Goal: Book appointment/travel/reservation

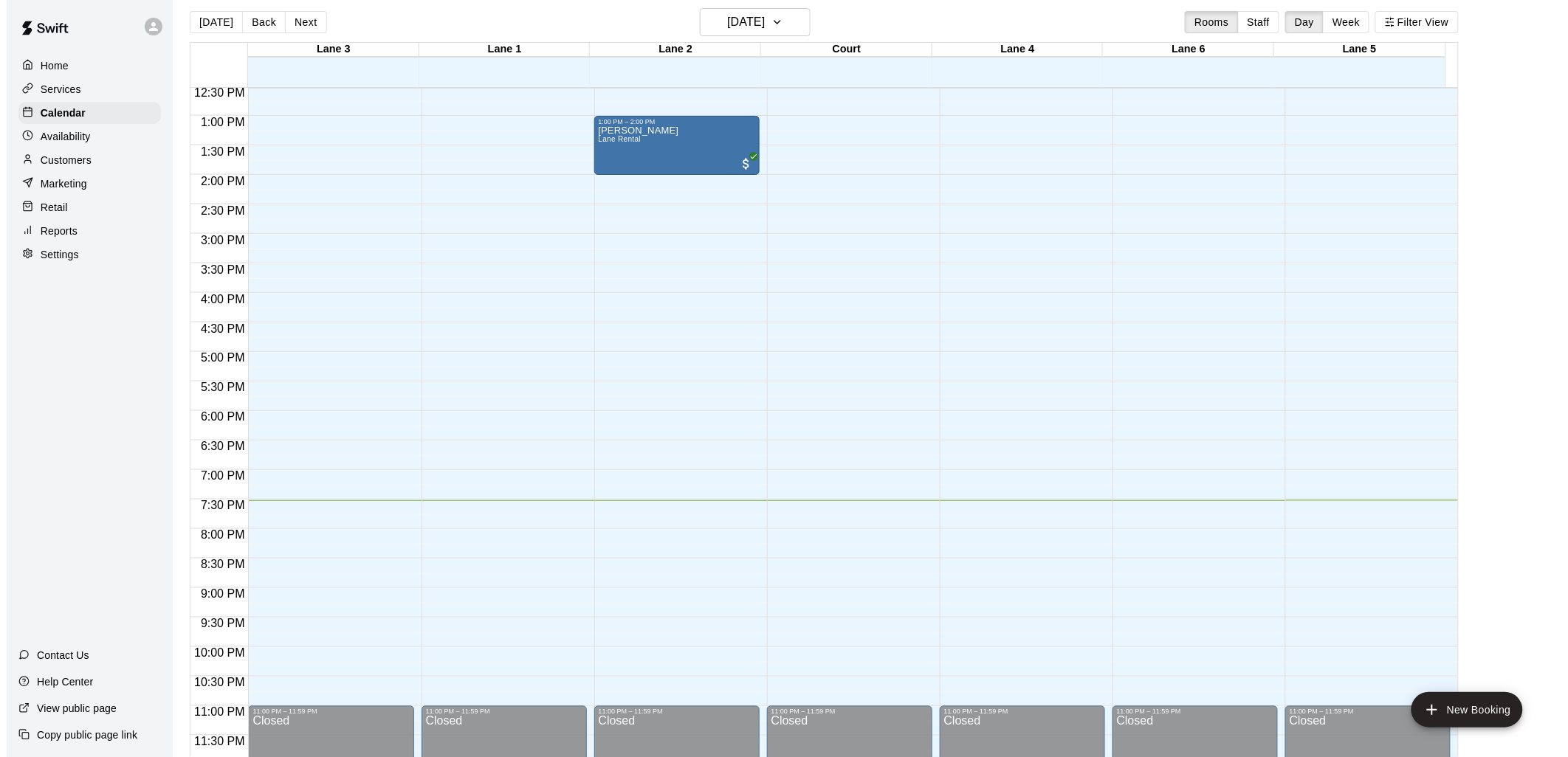
scroll to position [24, 0]
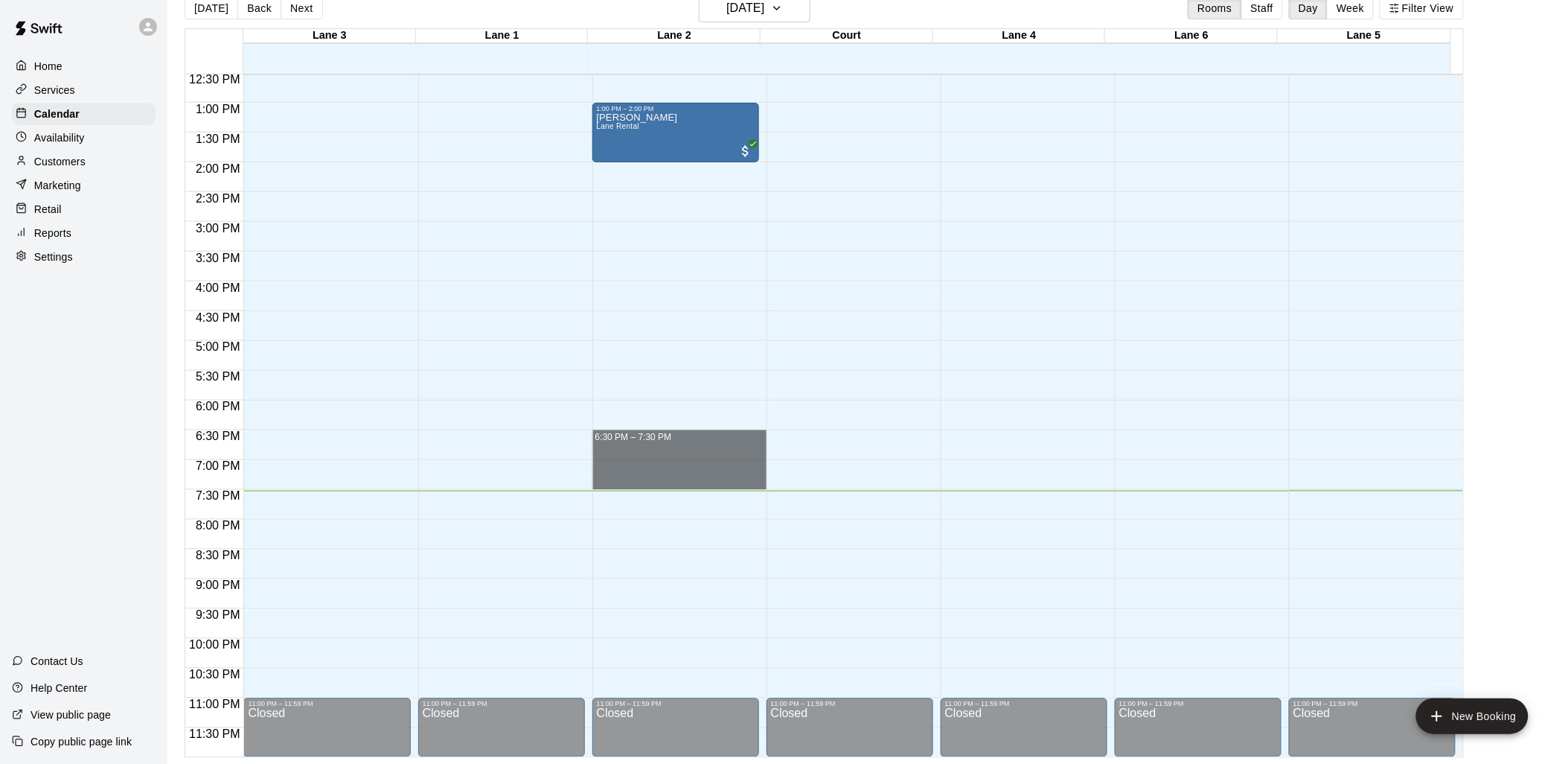
drag, startPoint x: 648, startPoint y: 433, endPoint x: 646, endPoint y: 485, distance: 52.0
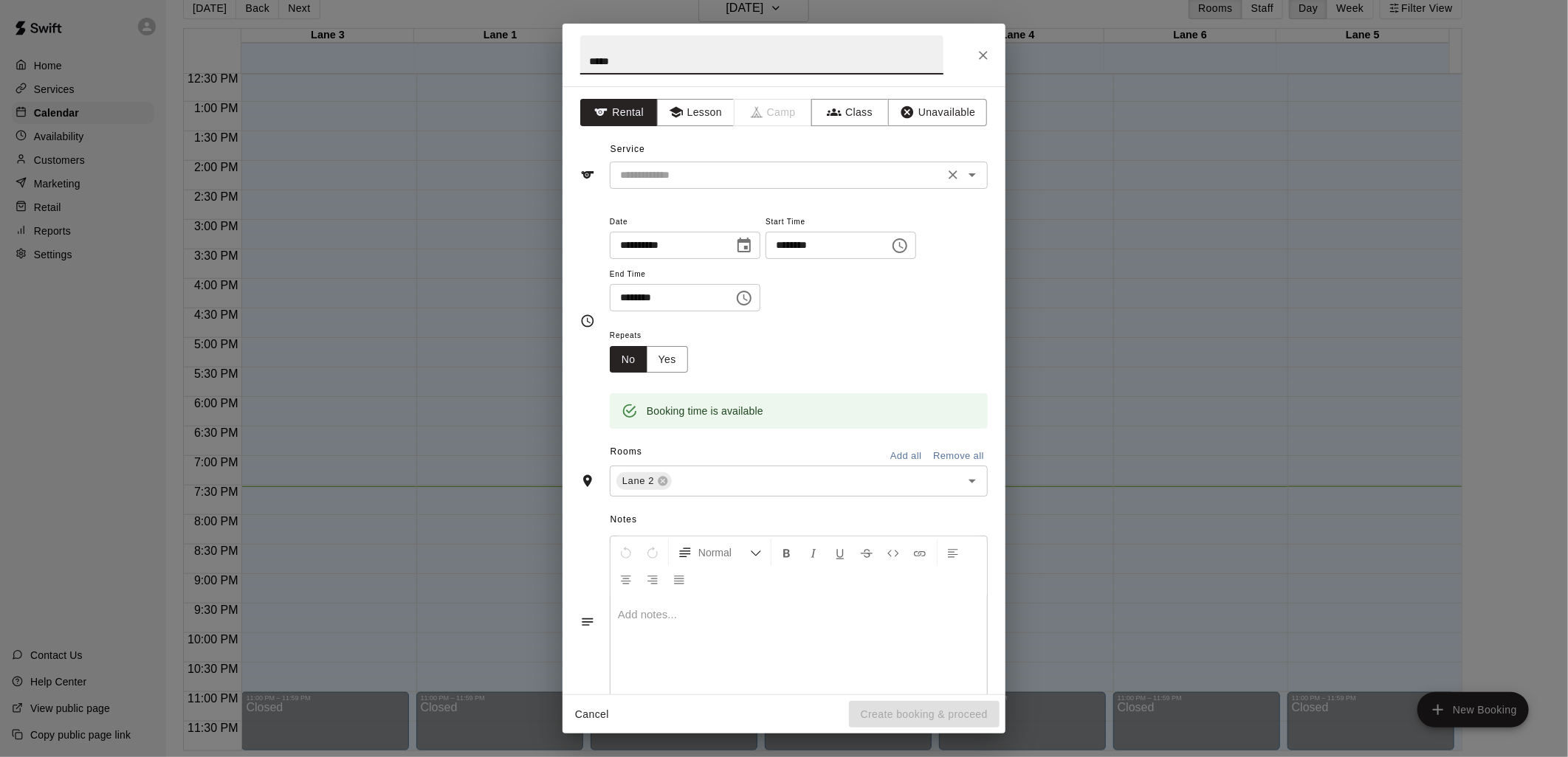
type input "*****"
click at [894, 177] on input "text" at bounding box center [777, 174] width 325 height 18
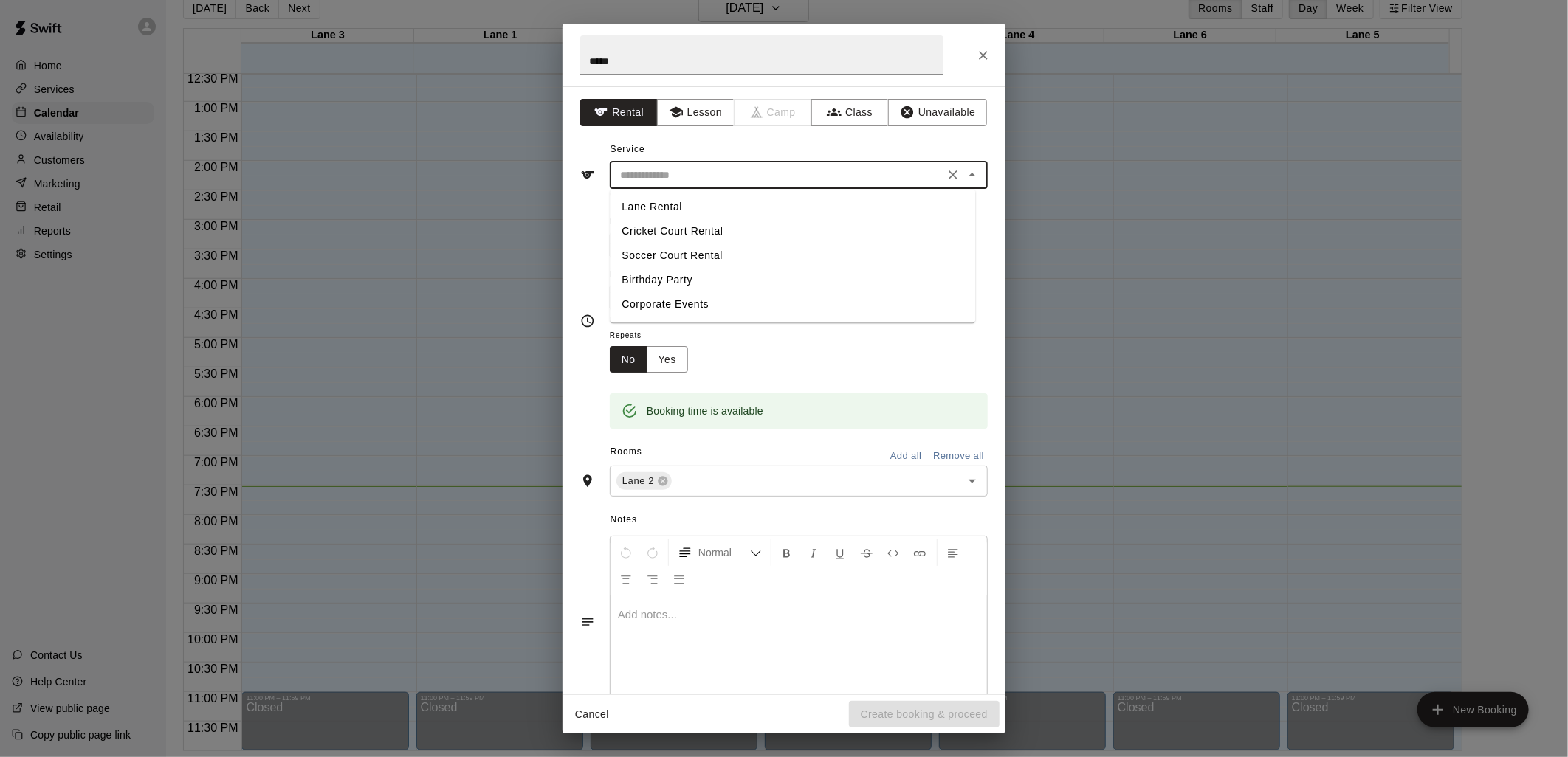
click at [683, 204] on li "Lane Rental" at bounding box center [792, 207] width 366 height 24
type input "**********"
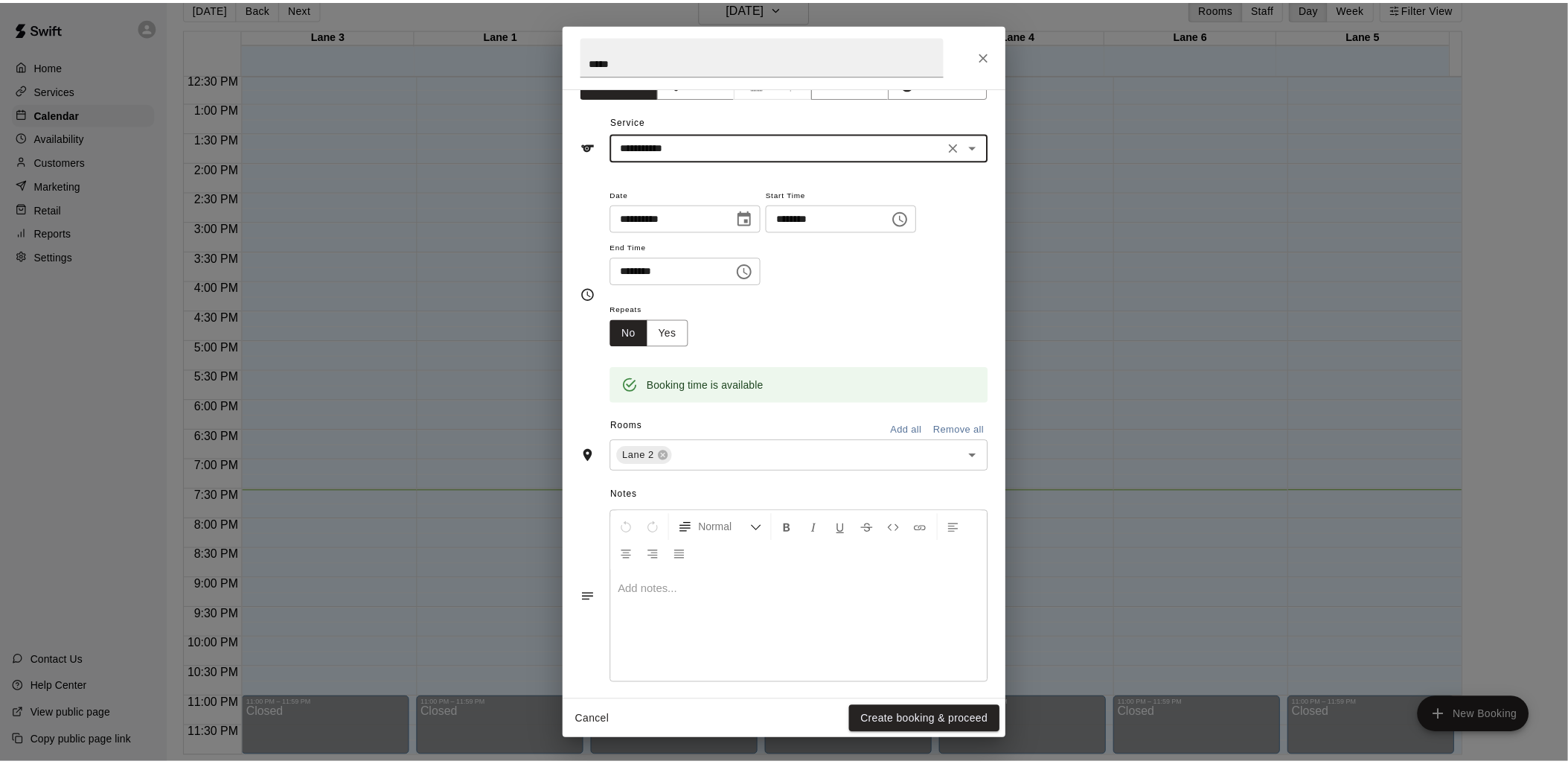
scroll to position [41, 0]
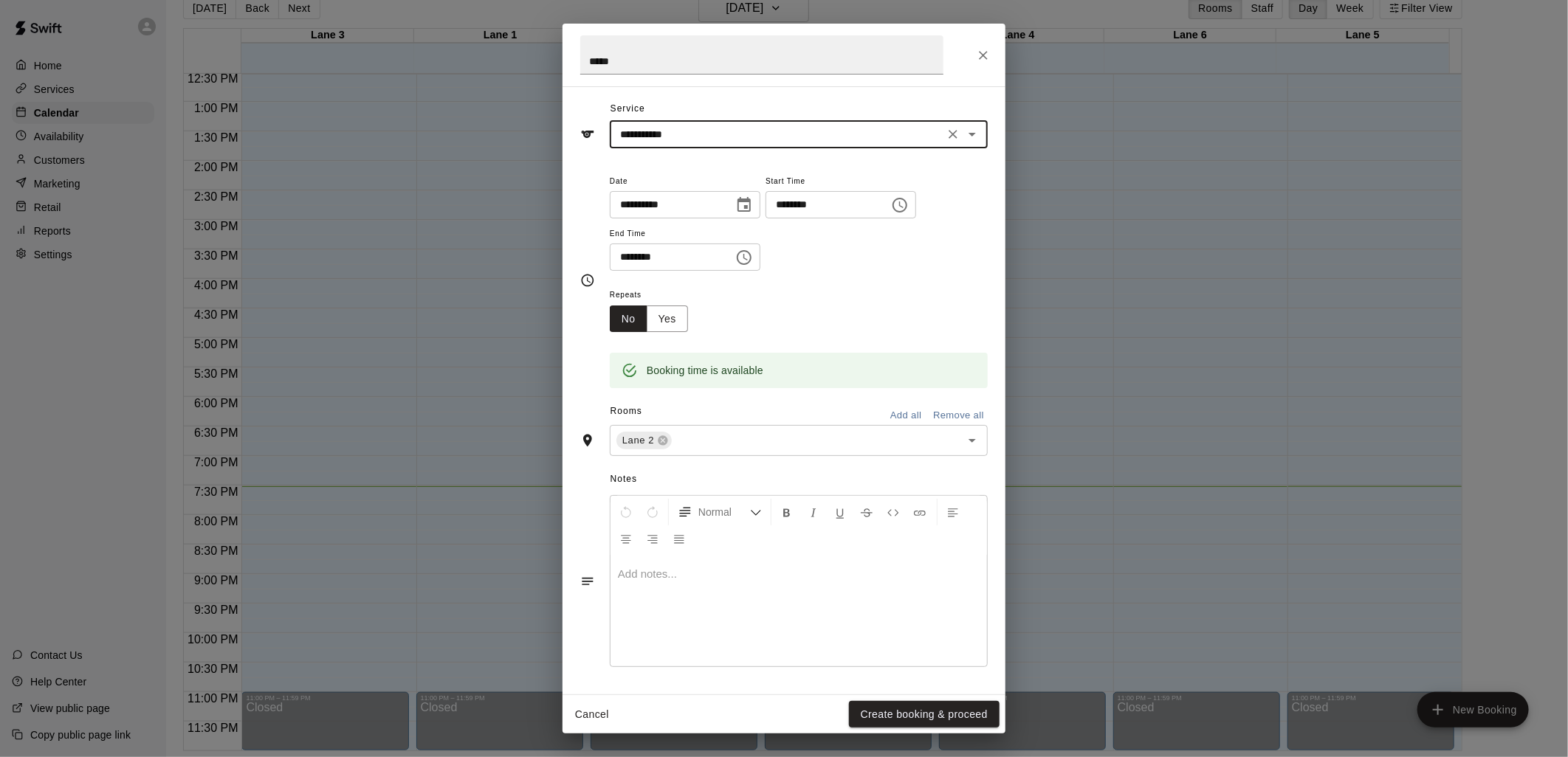
click at [909, 719] on button "Create booking & proceed" at bounding box center [924, 714] width 151 height 27
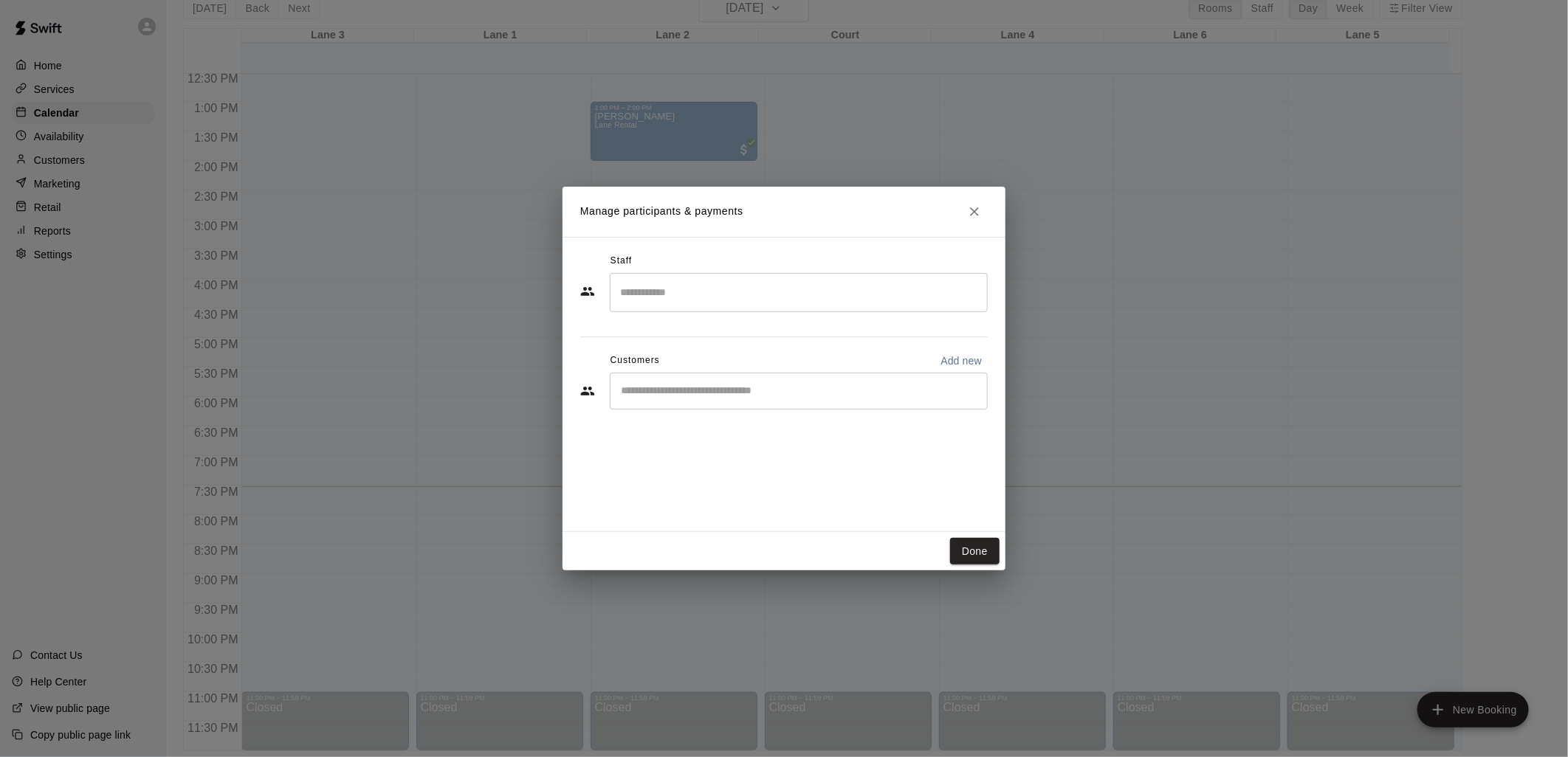
click at [692, 395] on input "Start typing to search customers..." at bounding box center [798, 391] width 365 height 15
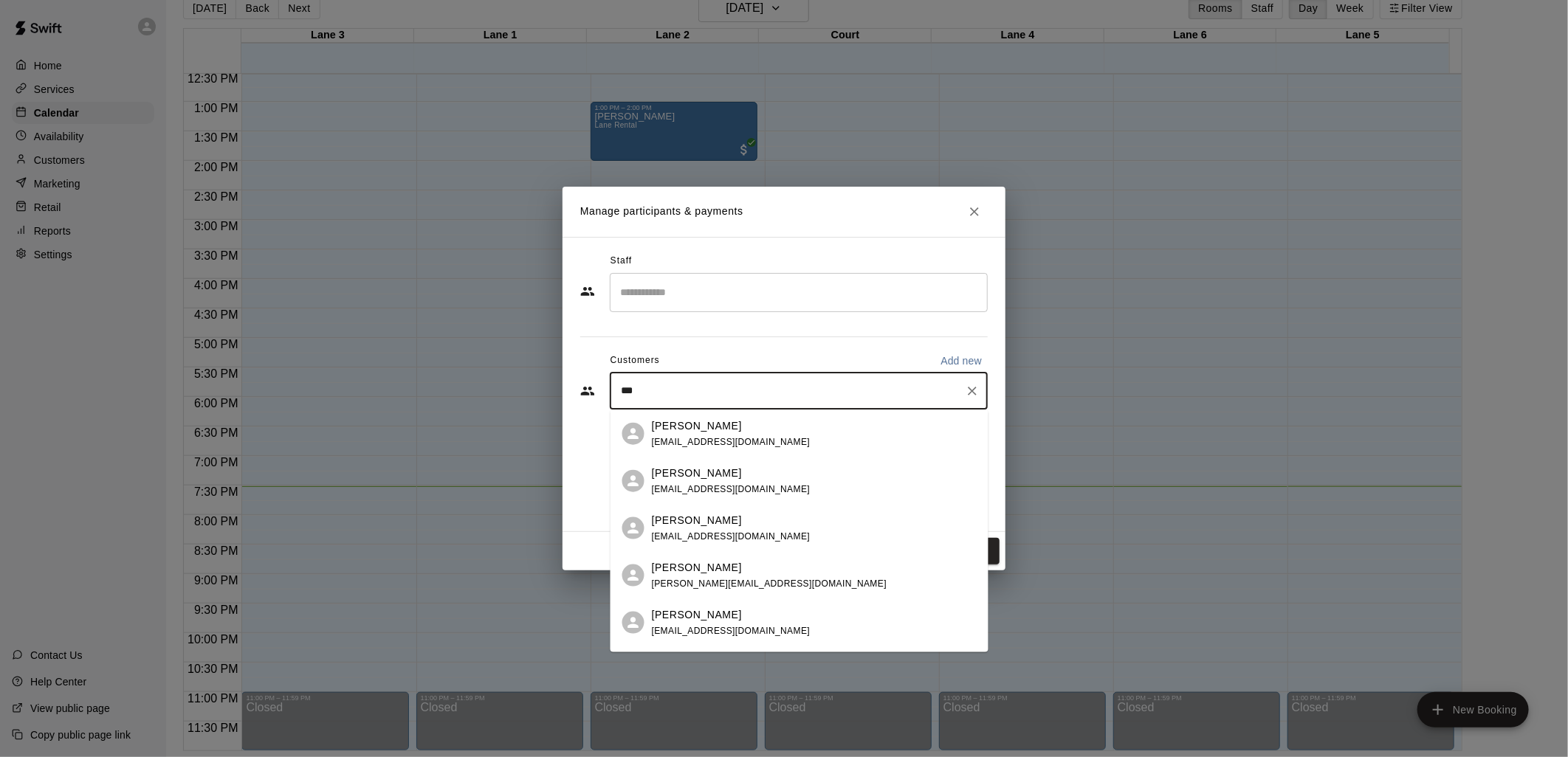
type input "****"
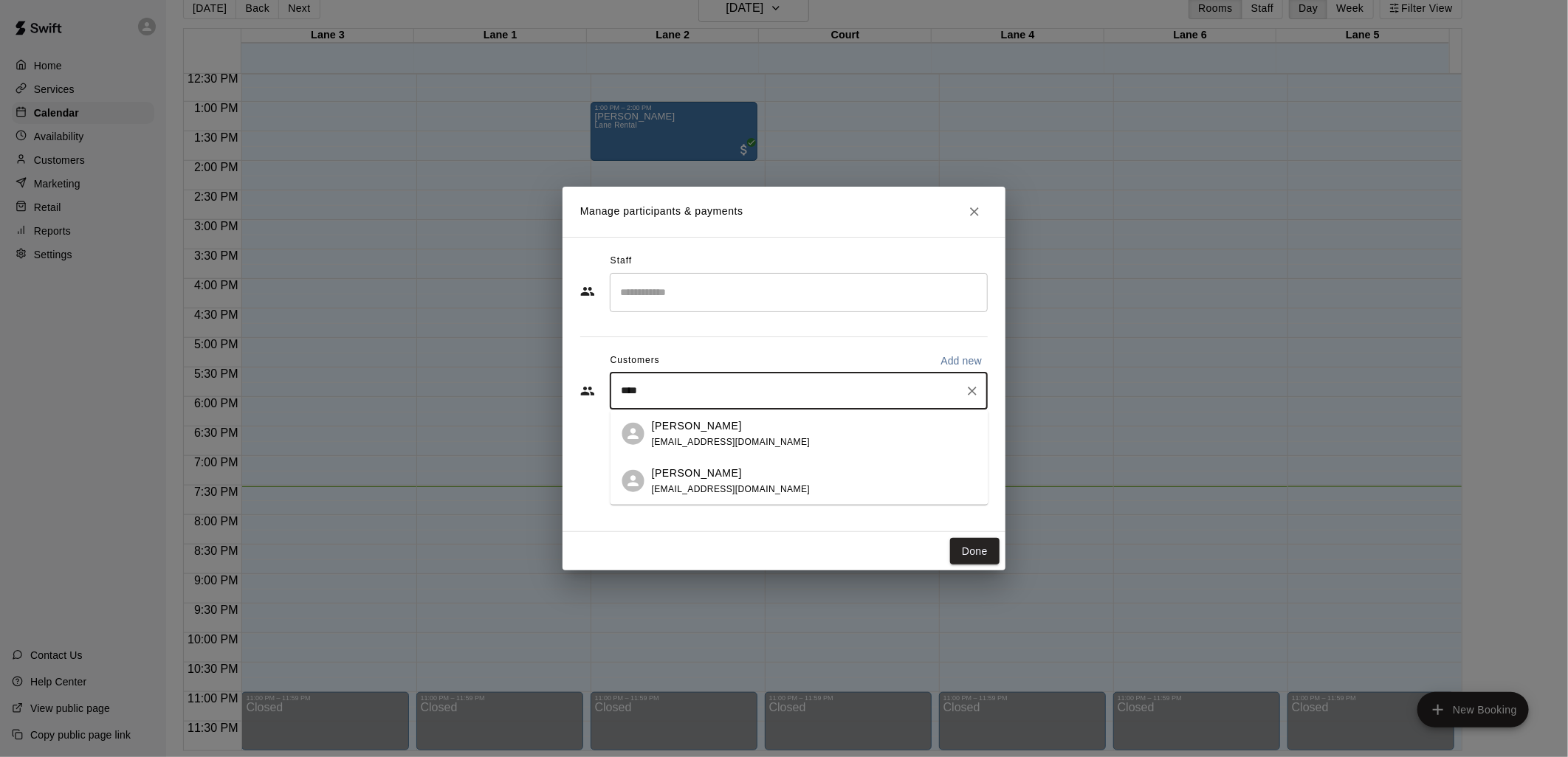
click at [740, 481] on div "[PERSON_NAME] [EMAIL_ADDRESS][DOMAIN_NAME]" at bounding box center [731, 481] width 159 height 31
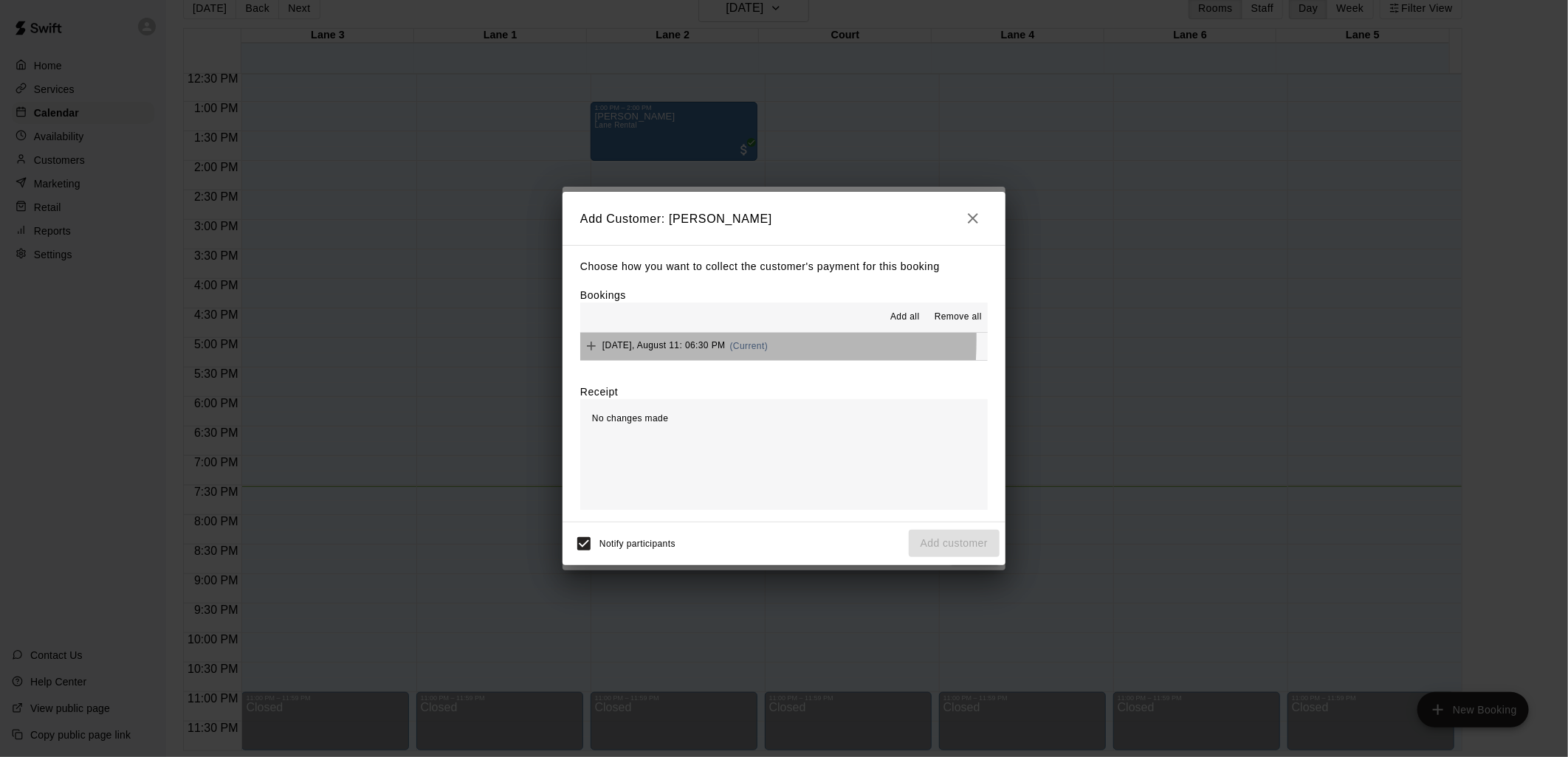
click at [582, 340] on div "Monday, August 11: 06:30 PM (Current)" at bounding box center [674, 345] width 188 height 22
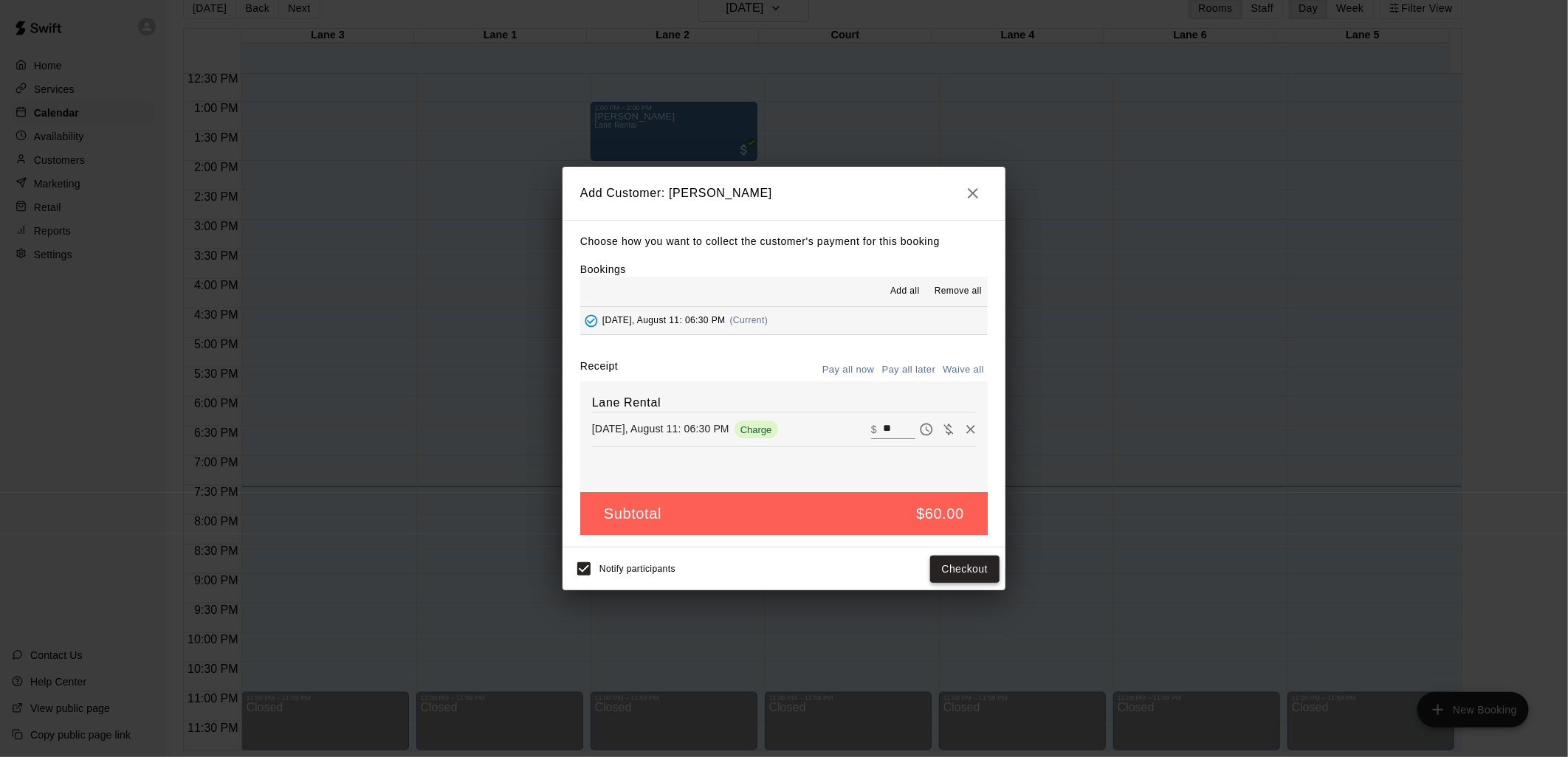
click at [943, 571] on button "Checkout" at bounding box center [965, 569] width 70 height 27
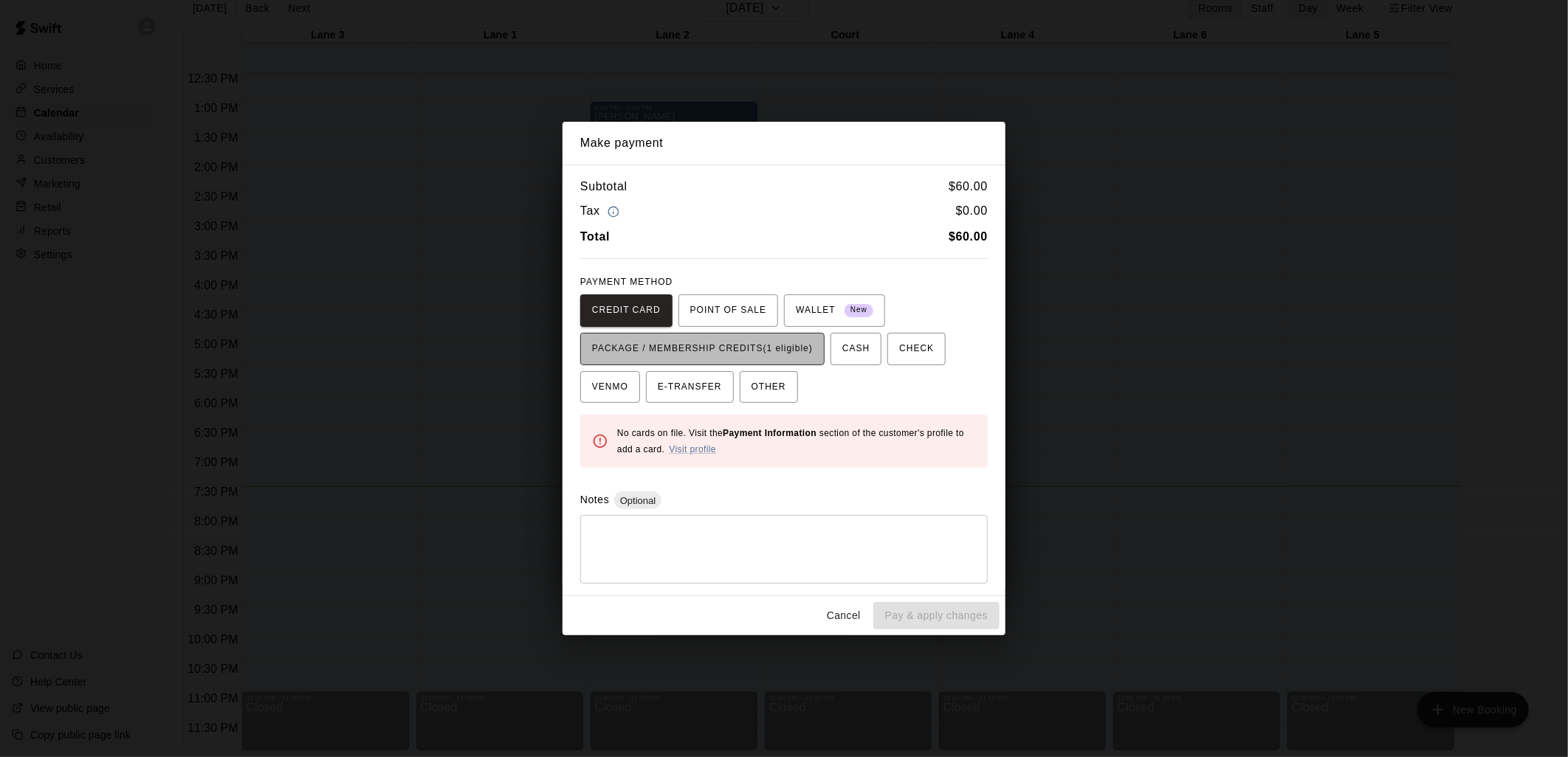
click at [739, 348] on span "PACKAGE / MEMBERSHIP CREDITS (1 eligible)" at bounding box center [702, 349] width 221 height 24
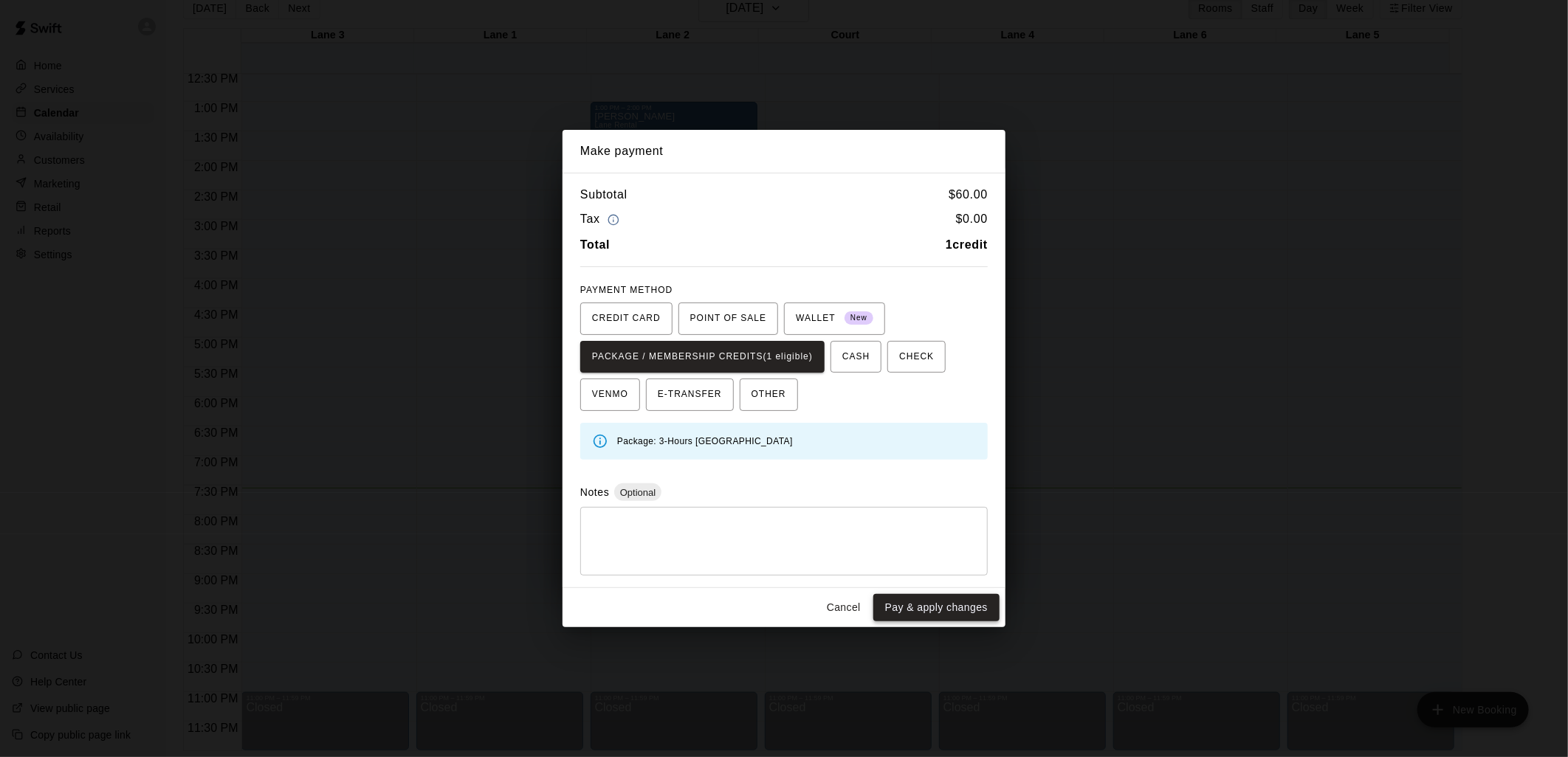
click at [935, 610] on button "Pay & apply changes" at bounding box center [936, 607] width 127 height 27
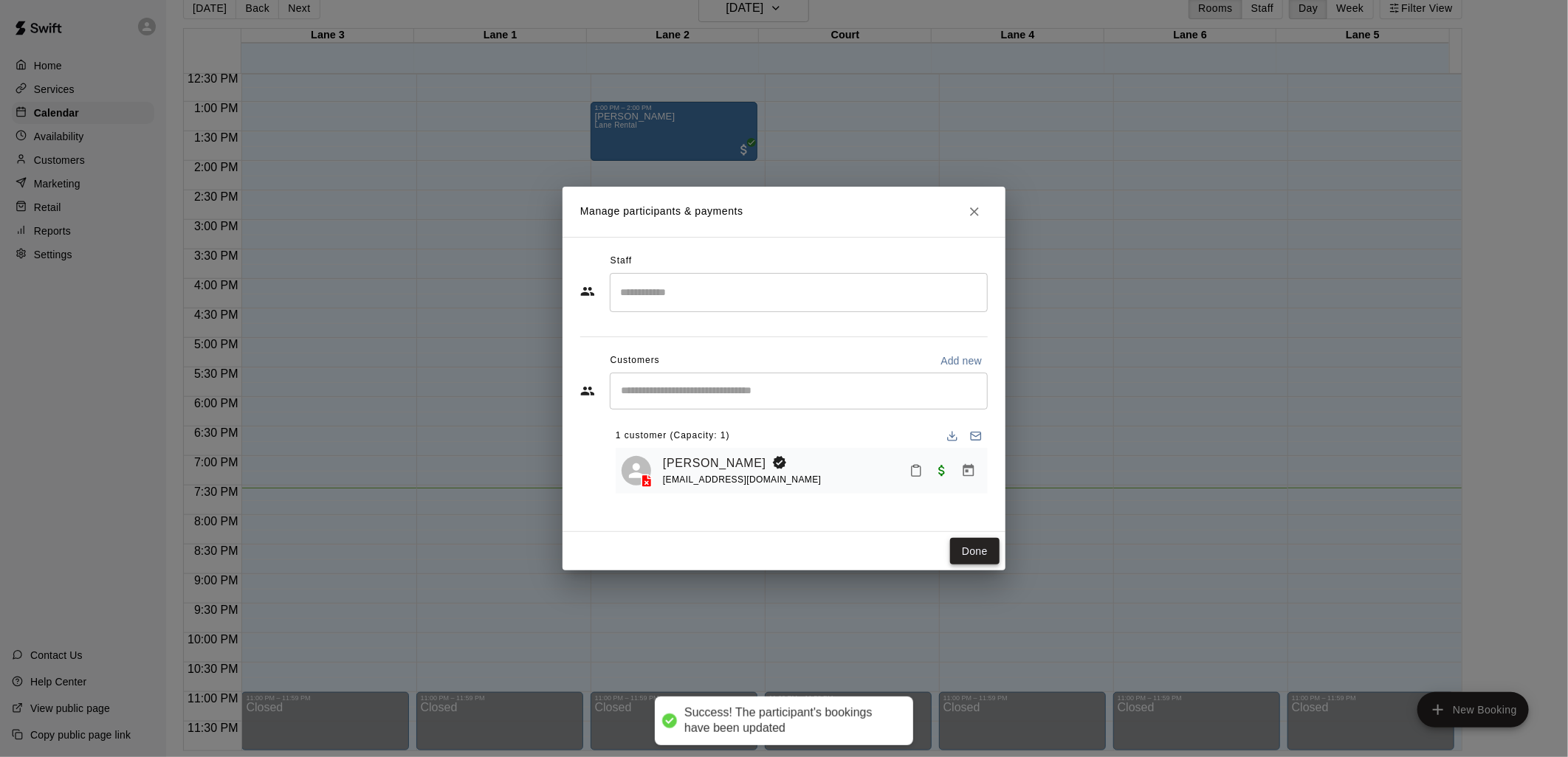
click at [980, 552] on button "Done" at bounding box center [975, 551] width 50 height 27
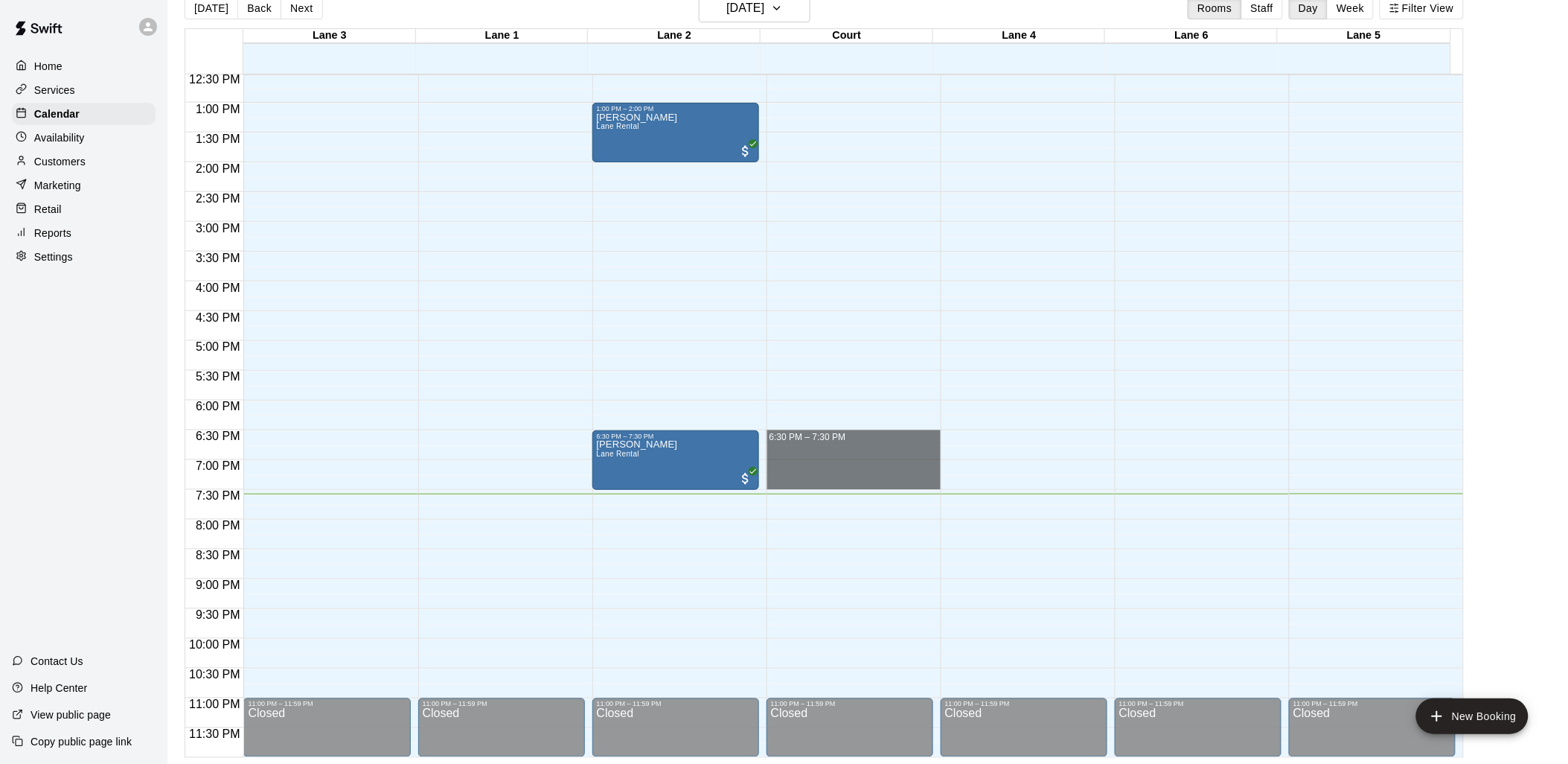
drag, startPoint x: 824, startPoint y: 432, endPoint x: 828, endPoint y: 488, distance: 56.1
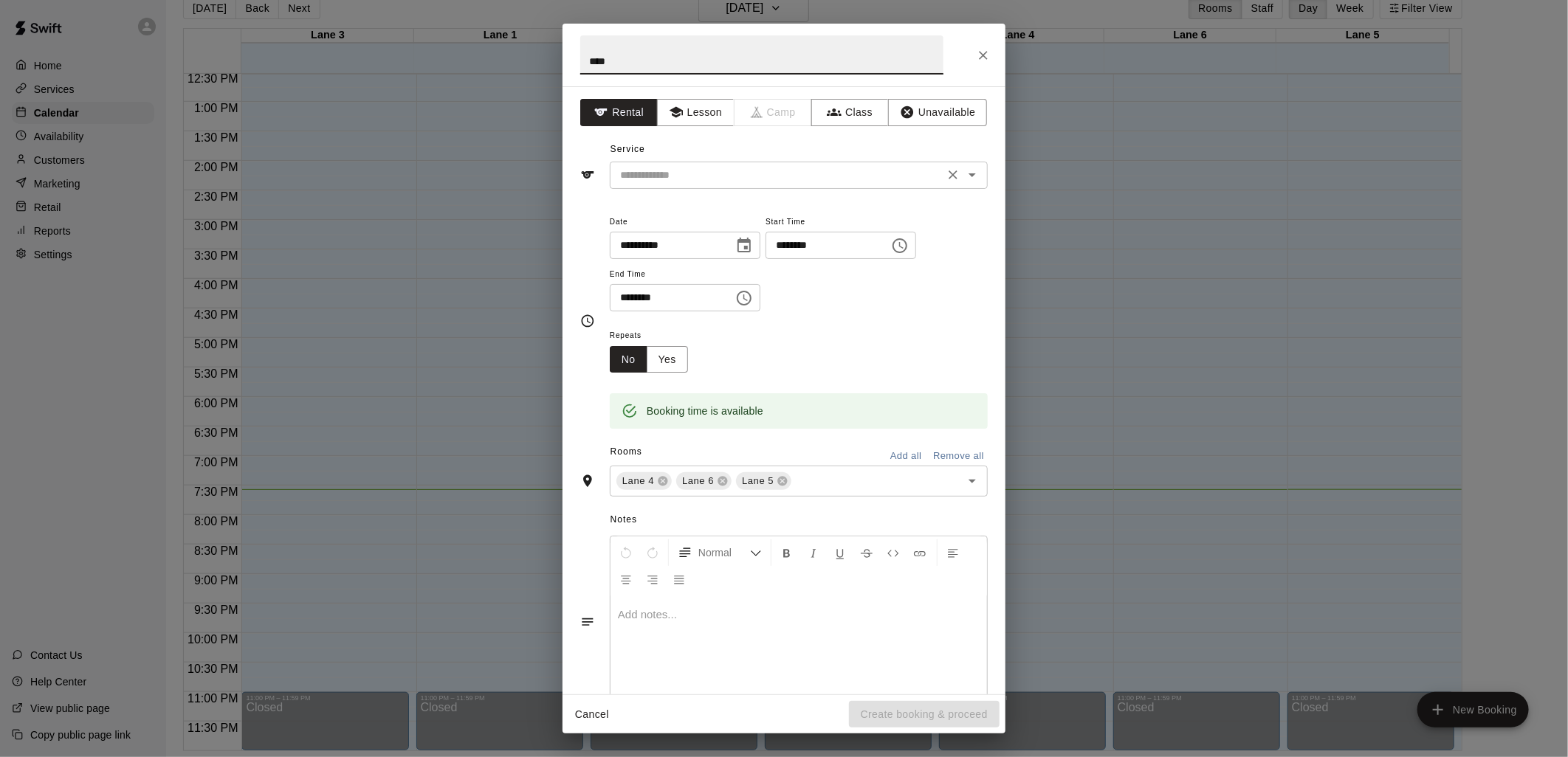
type input "****"
click at [706, 178] on input "text" at bounding box center [777, 174] width 325 height 18
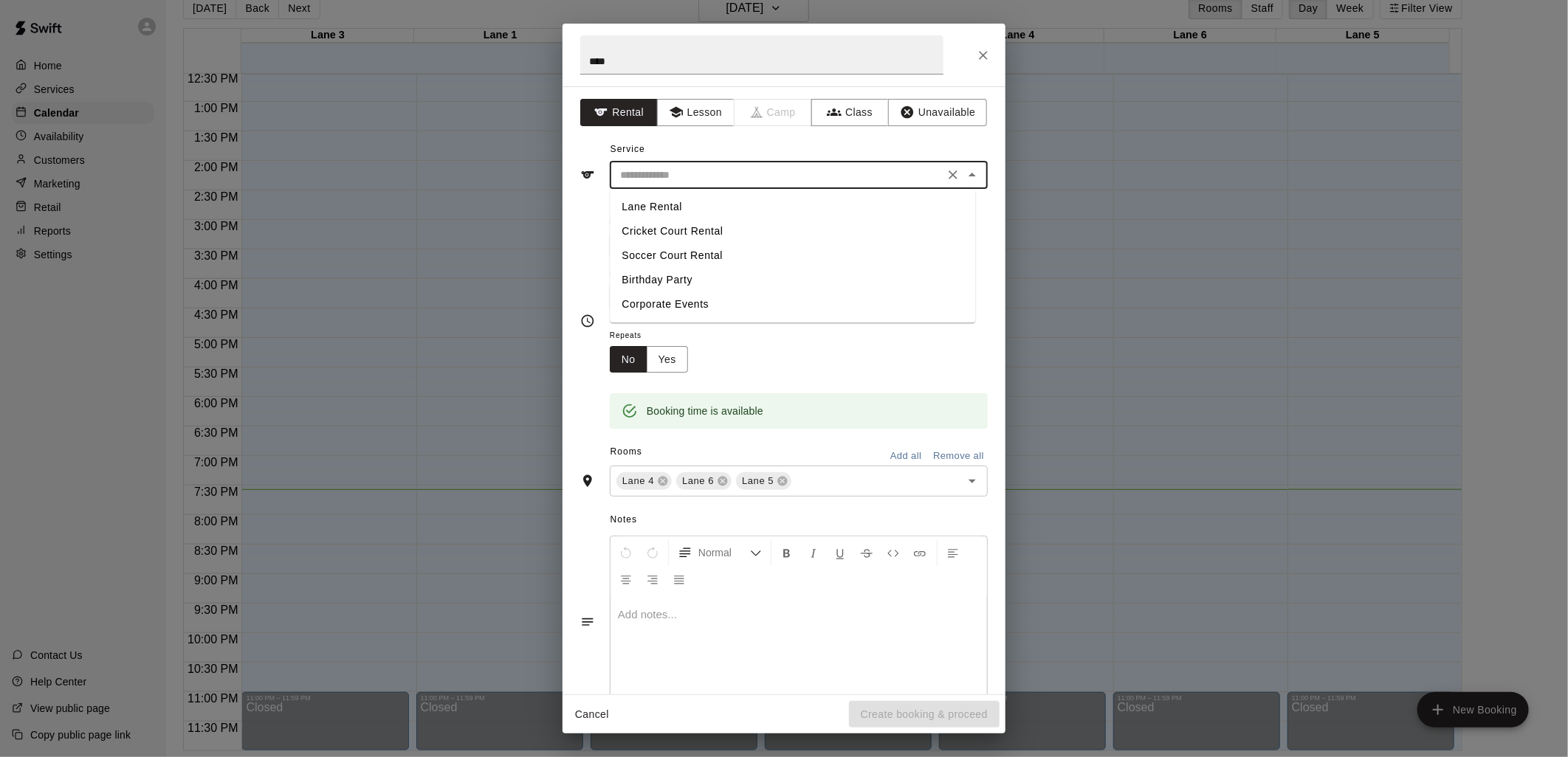
click at [675, 203] on li "Lane Rental" at bounding box center [792, 207] width 366 height 24
type input "**********"
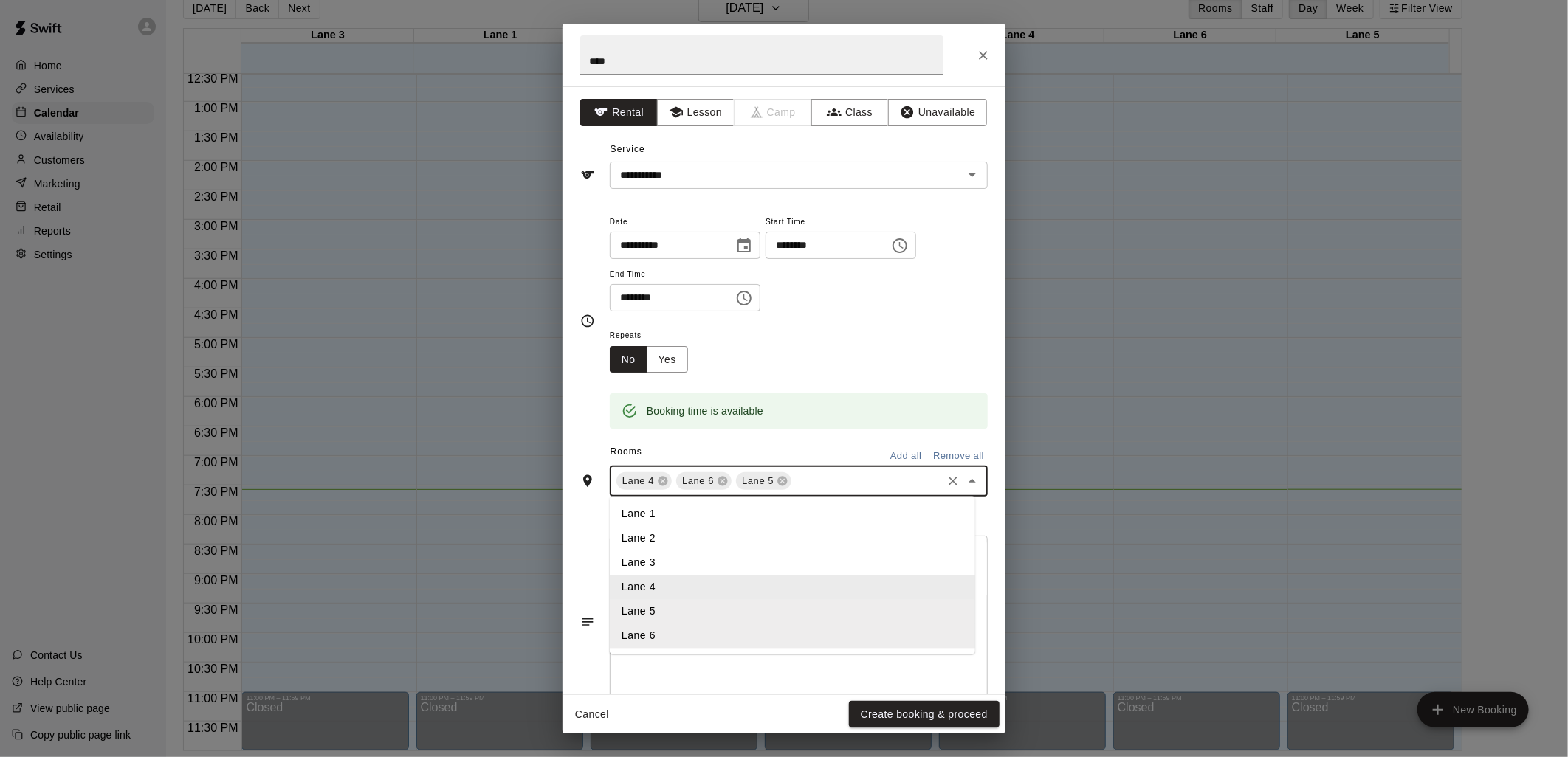
click at [839, 481] on input "text" at bounding box center [866, 481] width 146 height 18
click at [668, 529] on li "Lane 2" at bounding box center [792, 539] width 366 height 24
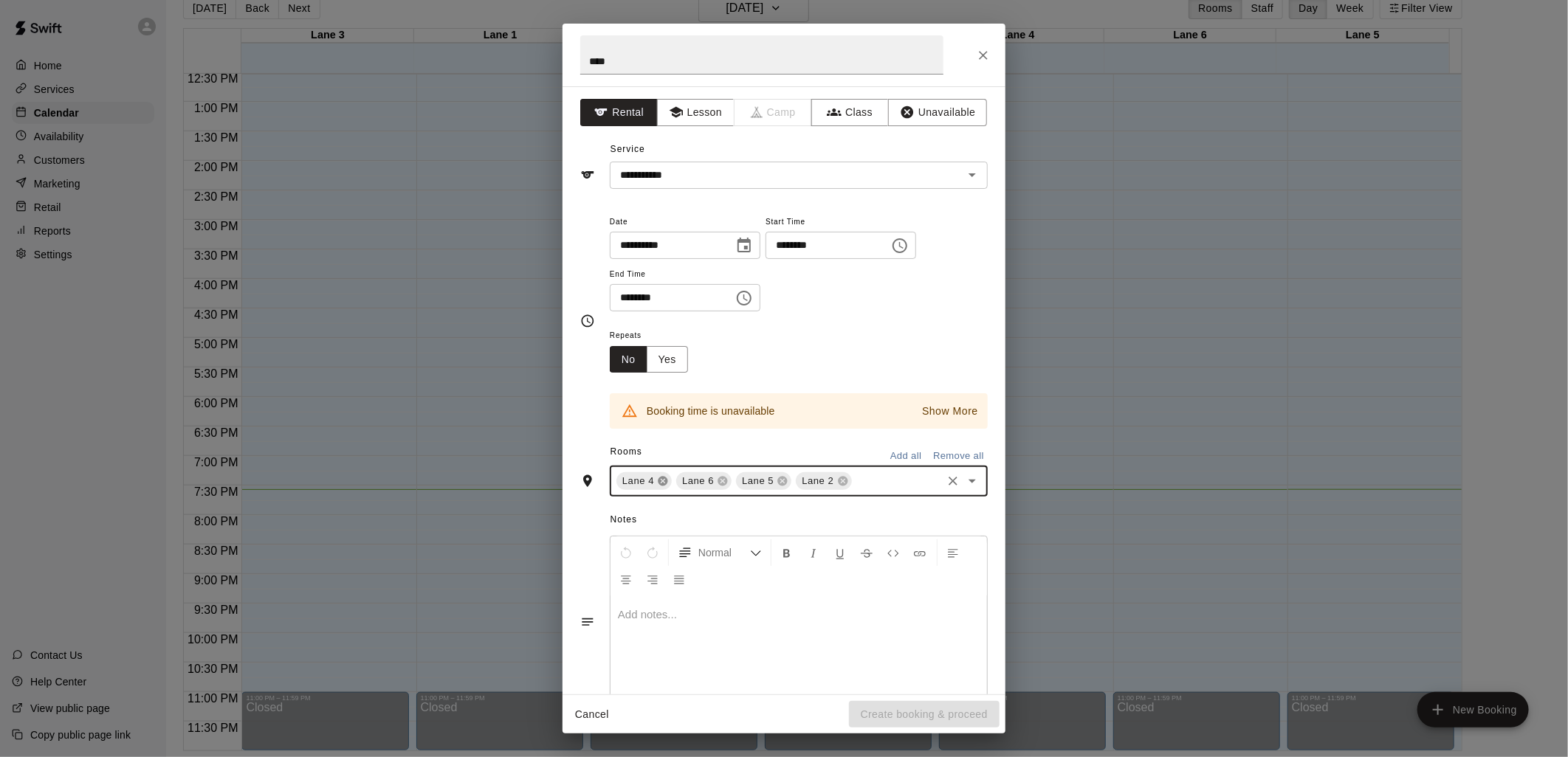
click at [659, 480] on icon at bounding box center [662, 481] width 10 height 10
click at [657, 481] on icon at bounding box center [663, 481] width 12 height 12
click at [659, 481] on icon at bounding box center [662, 481] width 10 height 10
click at [979, 51] on icon "Close" at bounding box center [983, 55] width 9 height 9
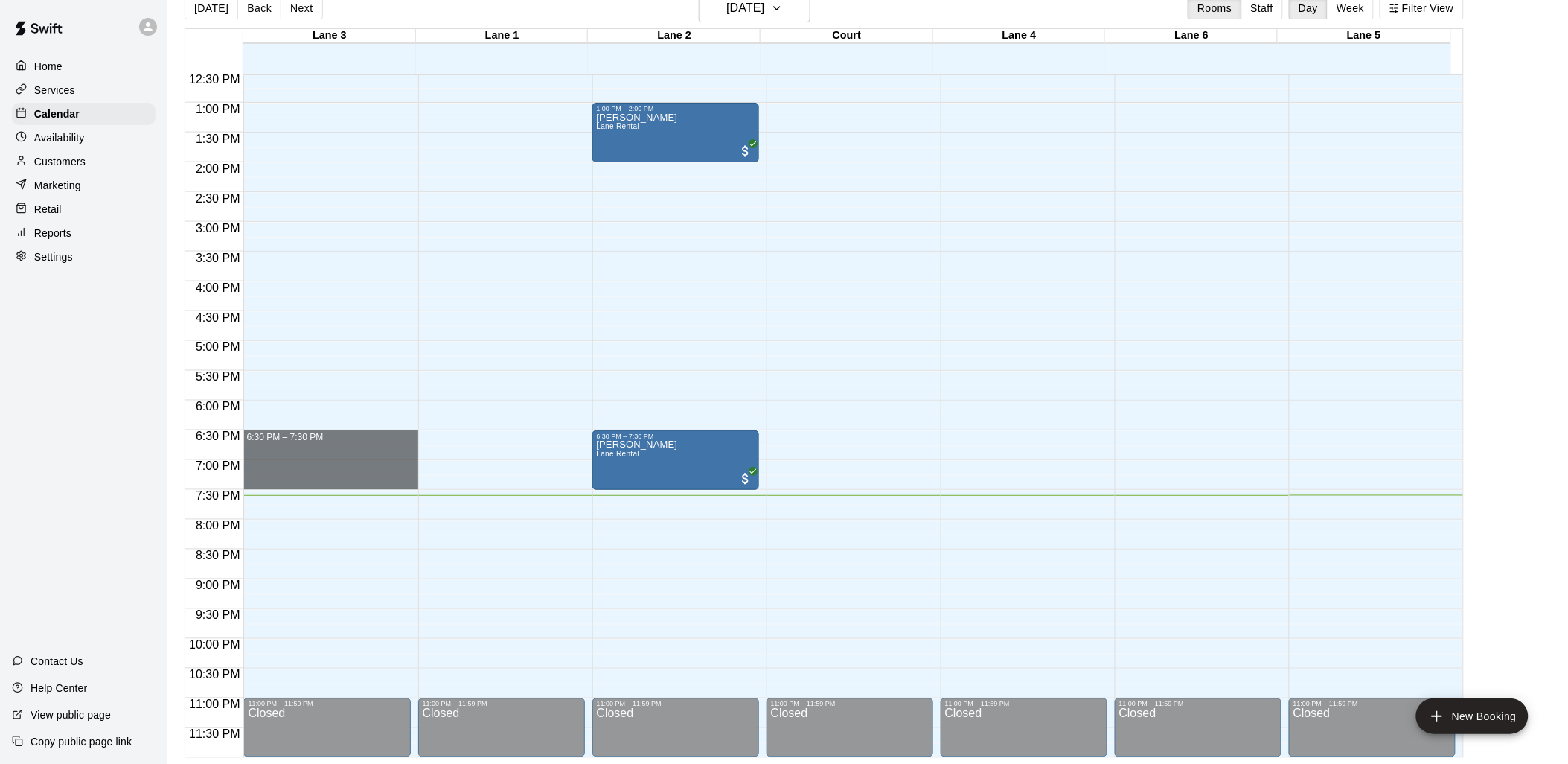
drag, startPoint x: 362, startPoint y: 433, endPoint x: 354, endPoint y: 484, distance: 51.6
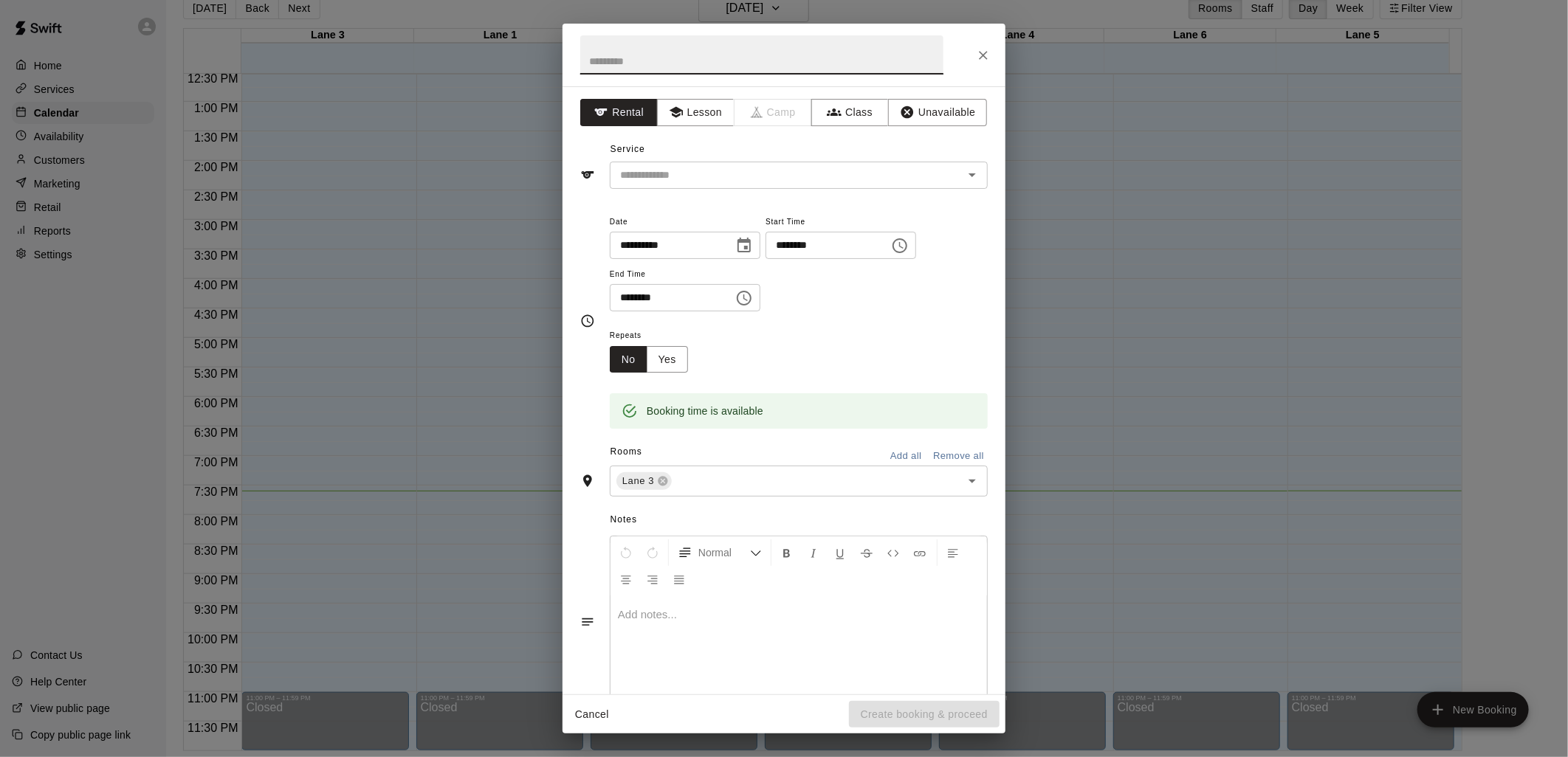
click at [716, 52] on input "text" at bounding box center [762, 55] width 363 height 39
type input "****"
click at [726, 180] on input "text" at bounding box center [777, 174] width 325 height 18
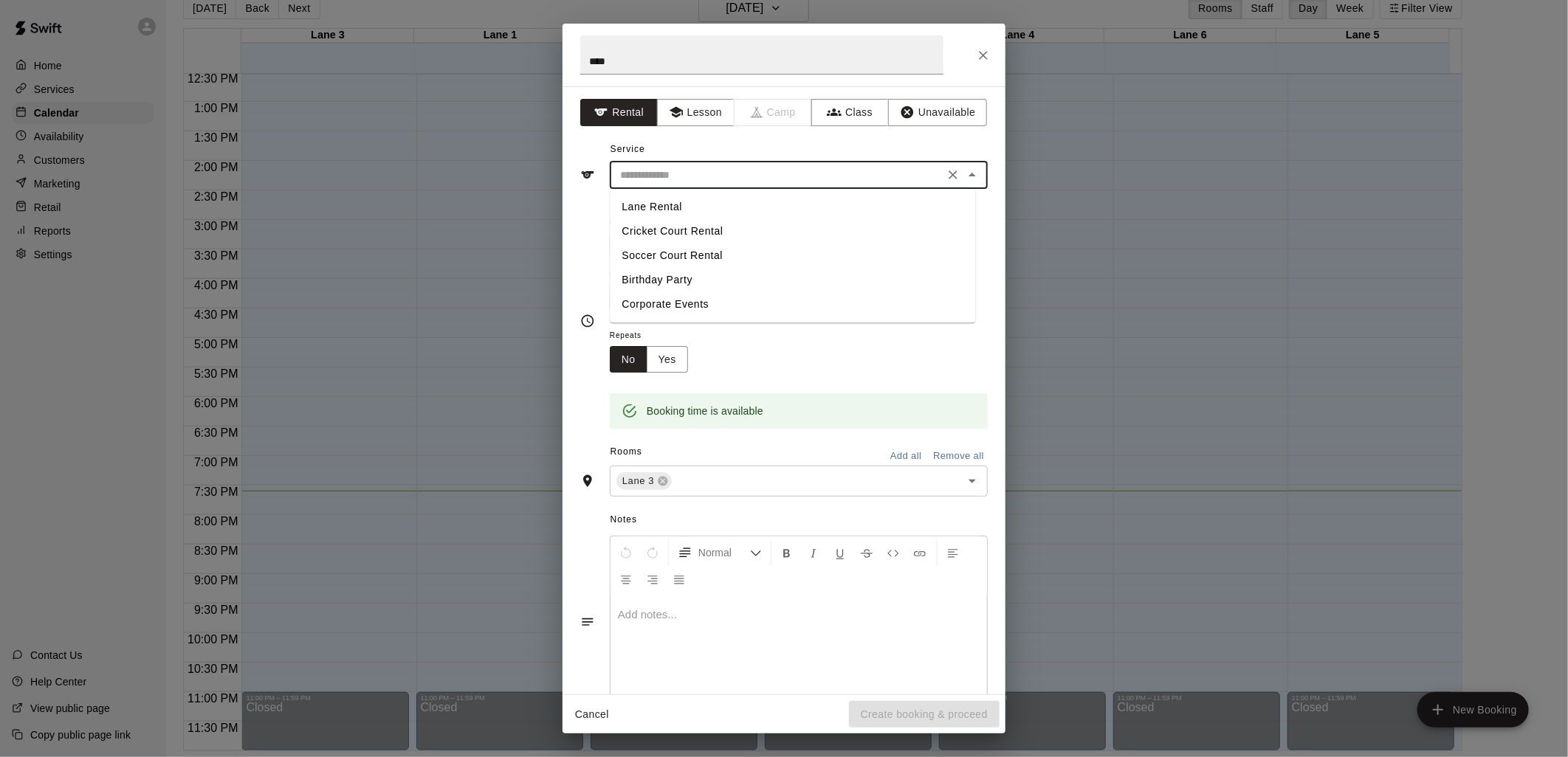
click at [668, 202] on li "Lane Rental" at bounding box center [792, 207] width 366 height 24
type input "**********"
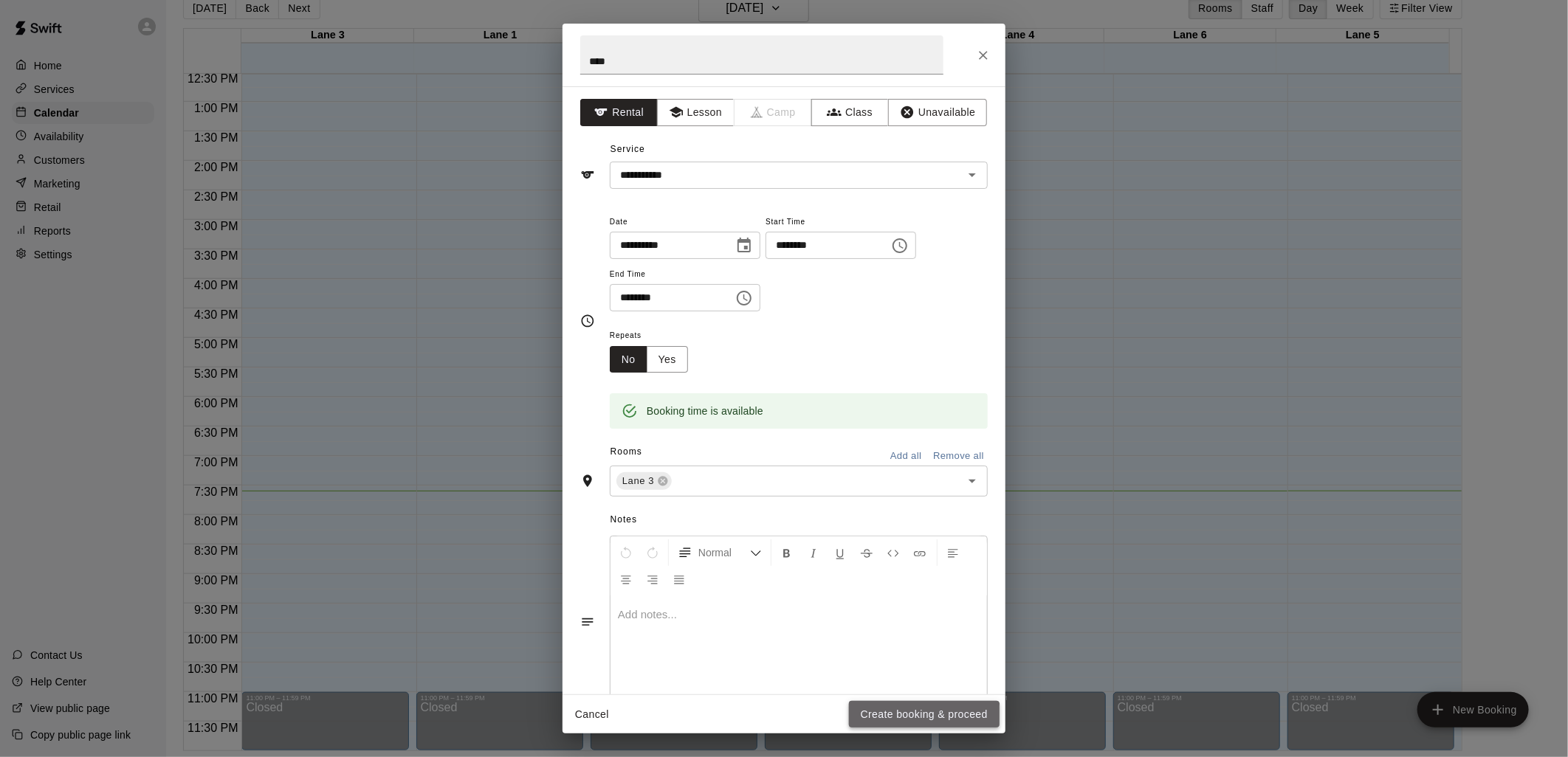
click at [913, 721] on button "Create booking & proceed" at bounding box center [924, 714] width 151 height 27
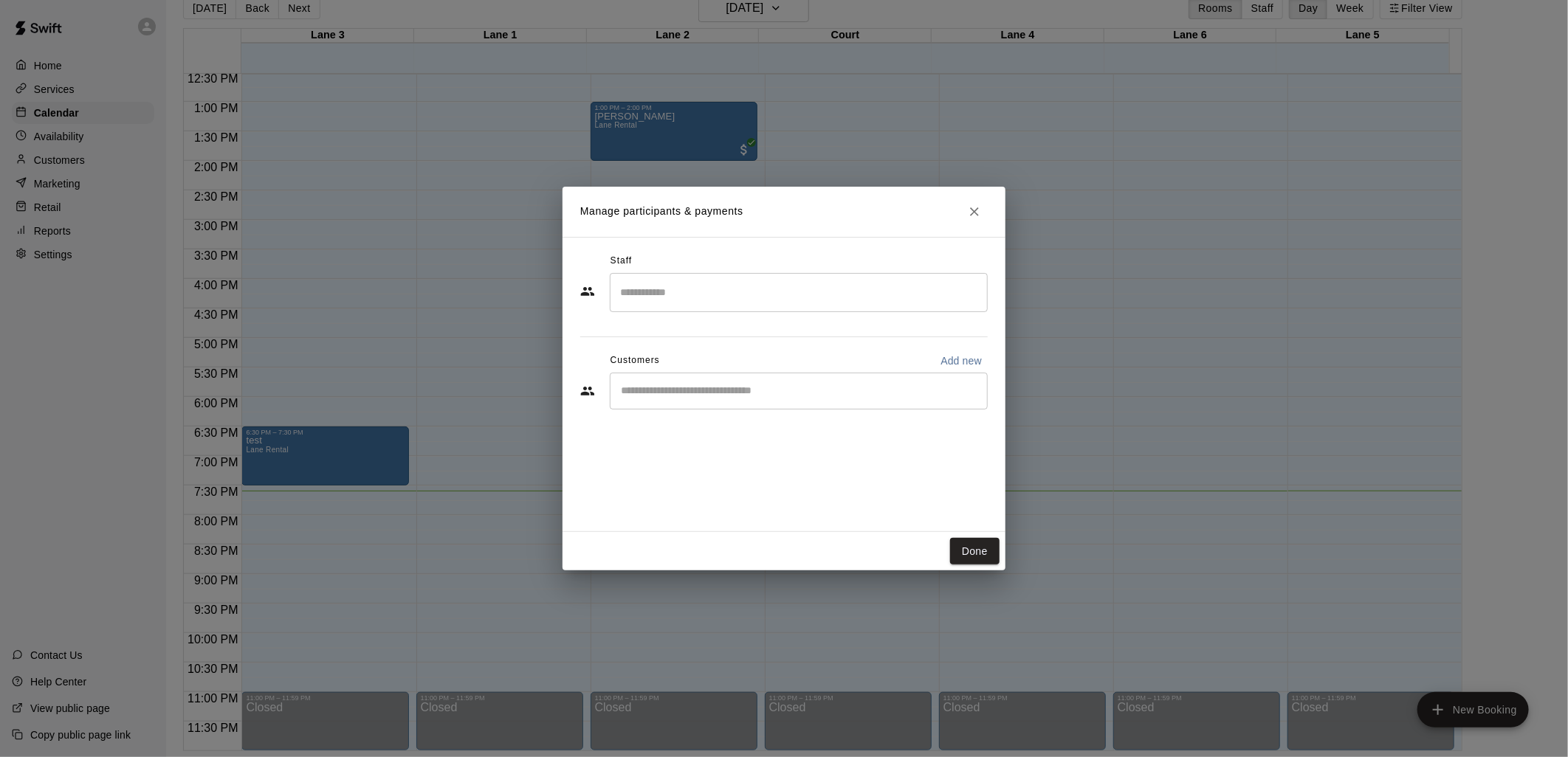
click at [673, 382] on div "​" at bounding box center [798, 391] width 378 height 37
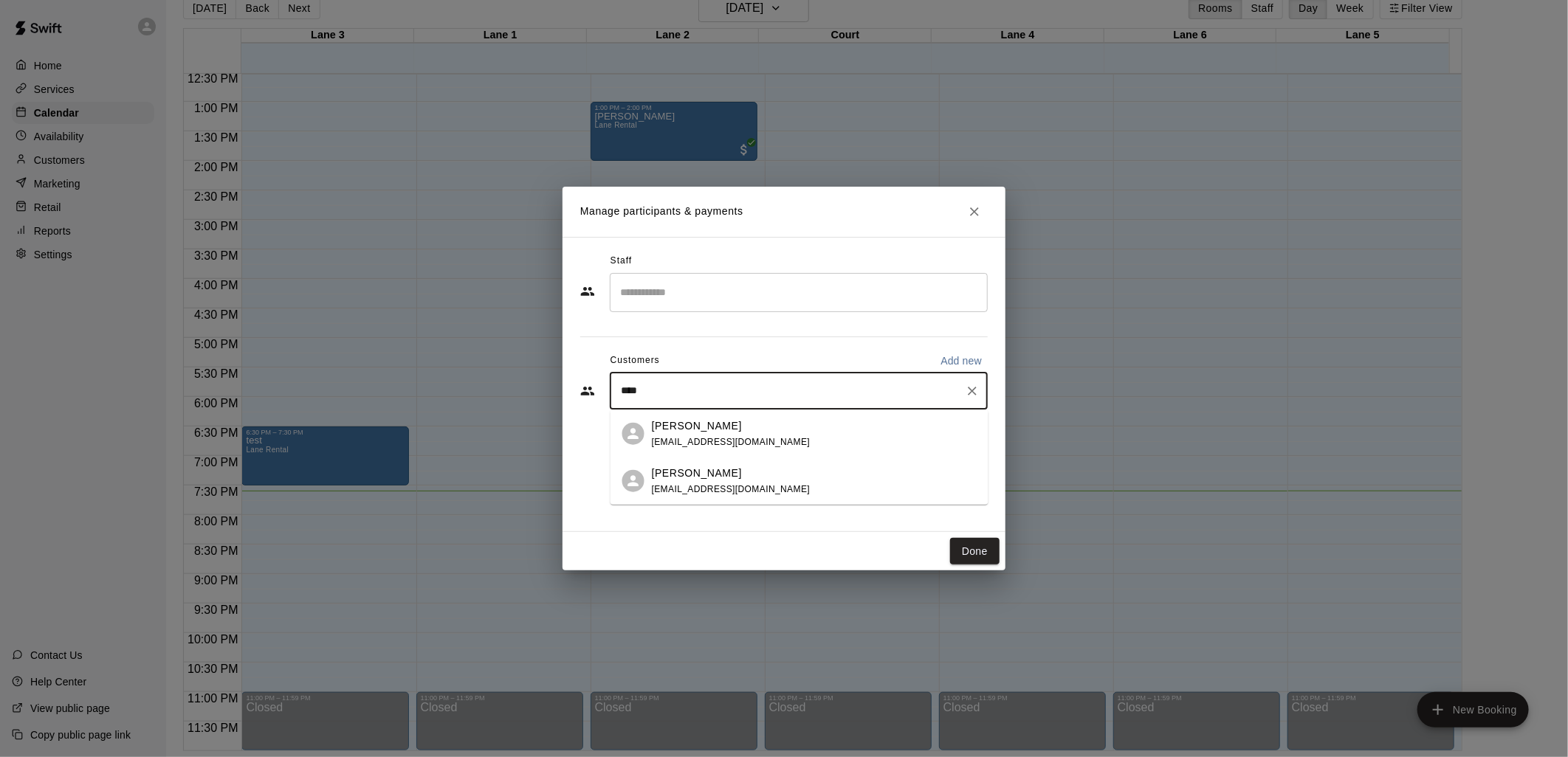
type input "*****"
click at [747, 421] on div "[PERSON_NAME]" at bounding box center [731, 426] width 159 height 16
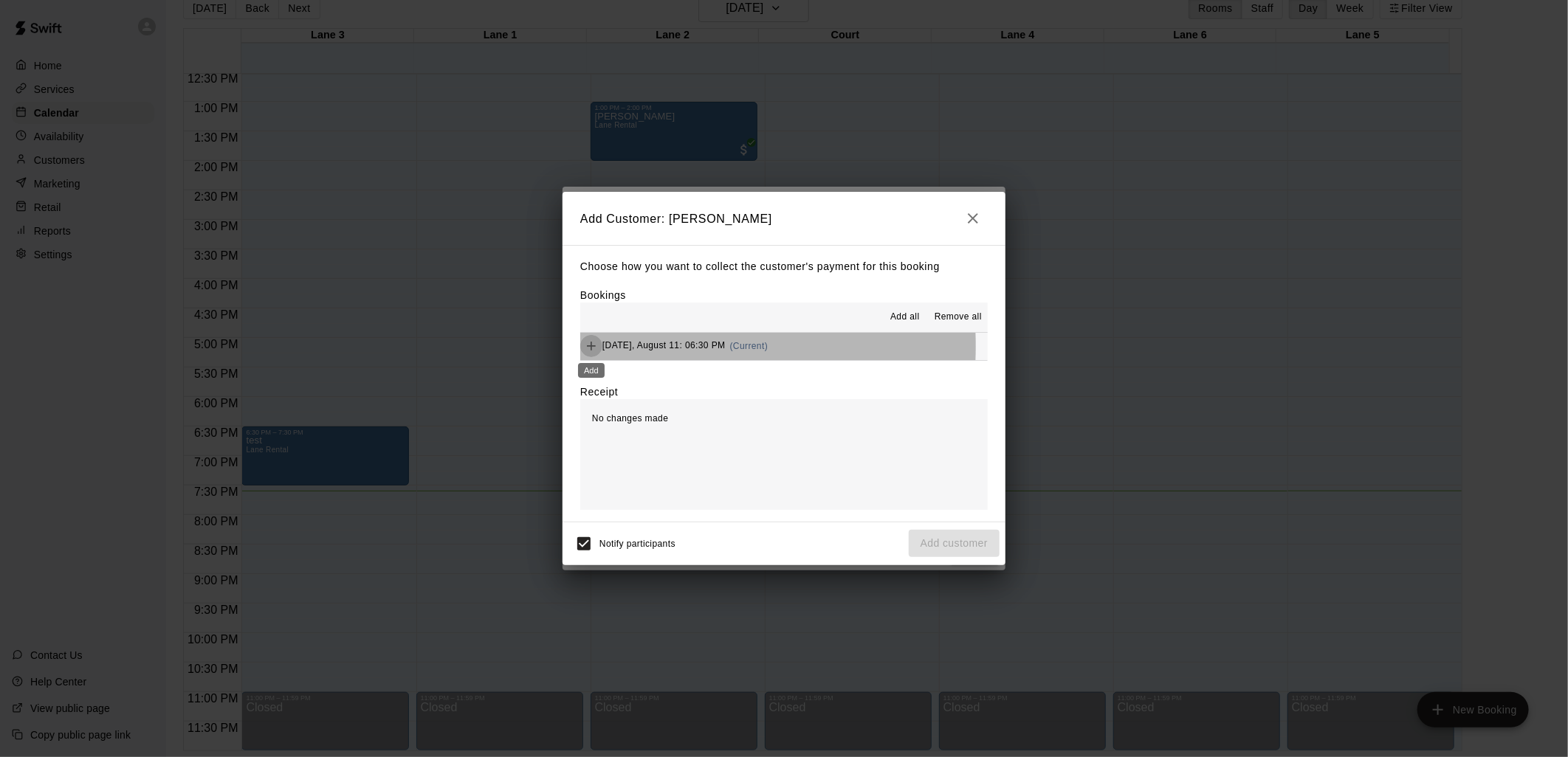
click at [592, 347] on icon "Add" at bounding box center [591, 346] width 9 height 9
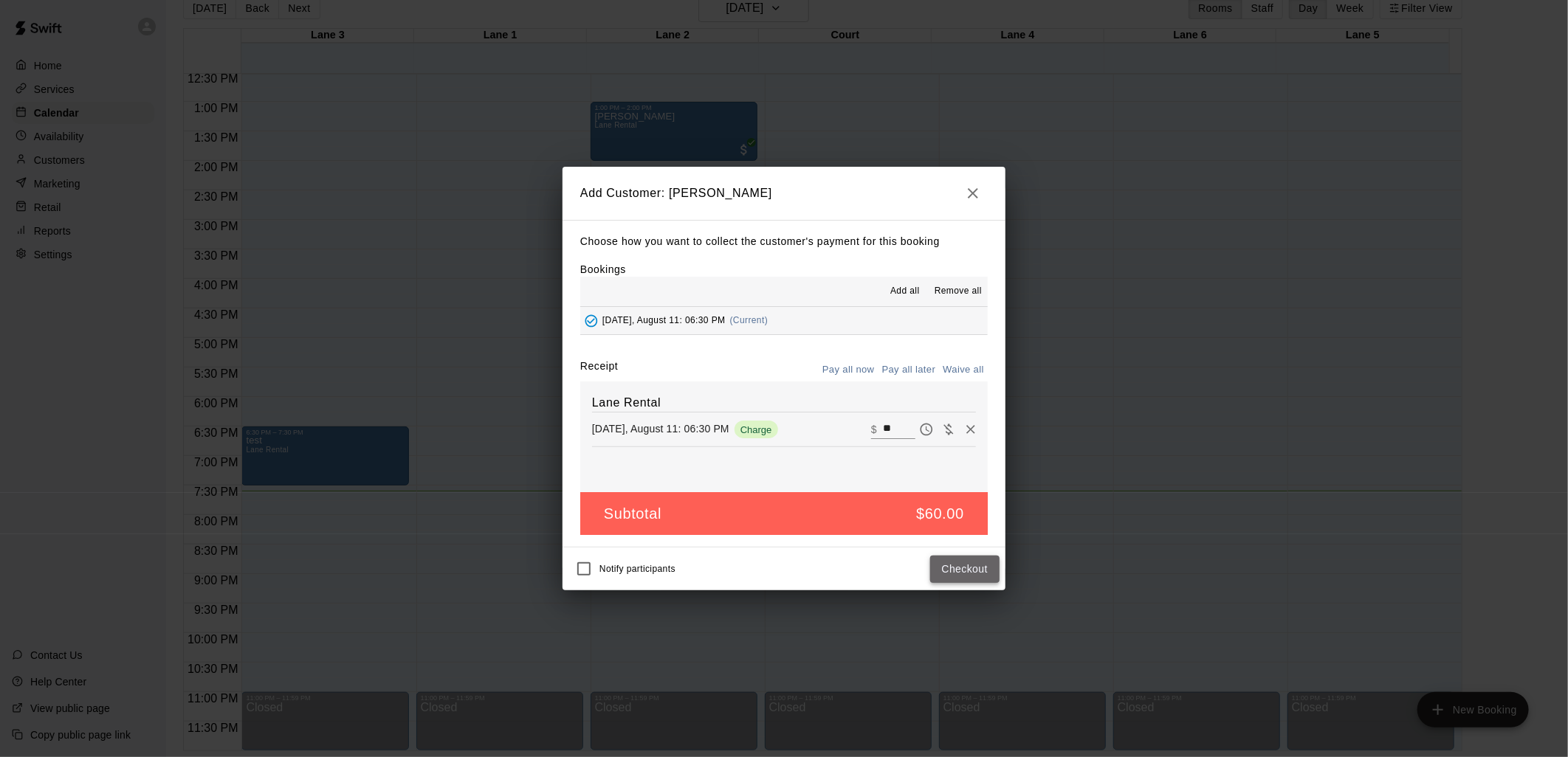
click at [960, 572] on button "Checkout" at bounding box center [965, 569] width 70 height 27
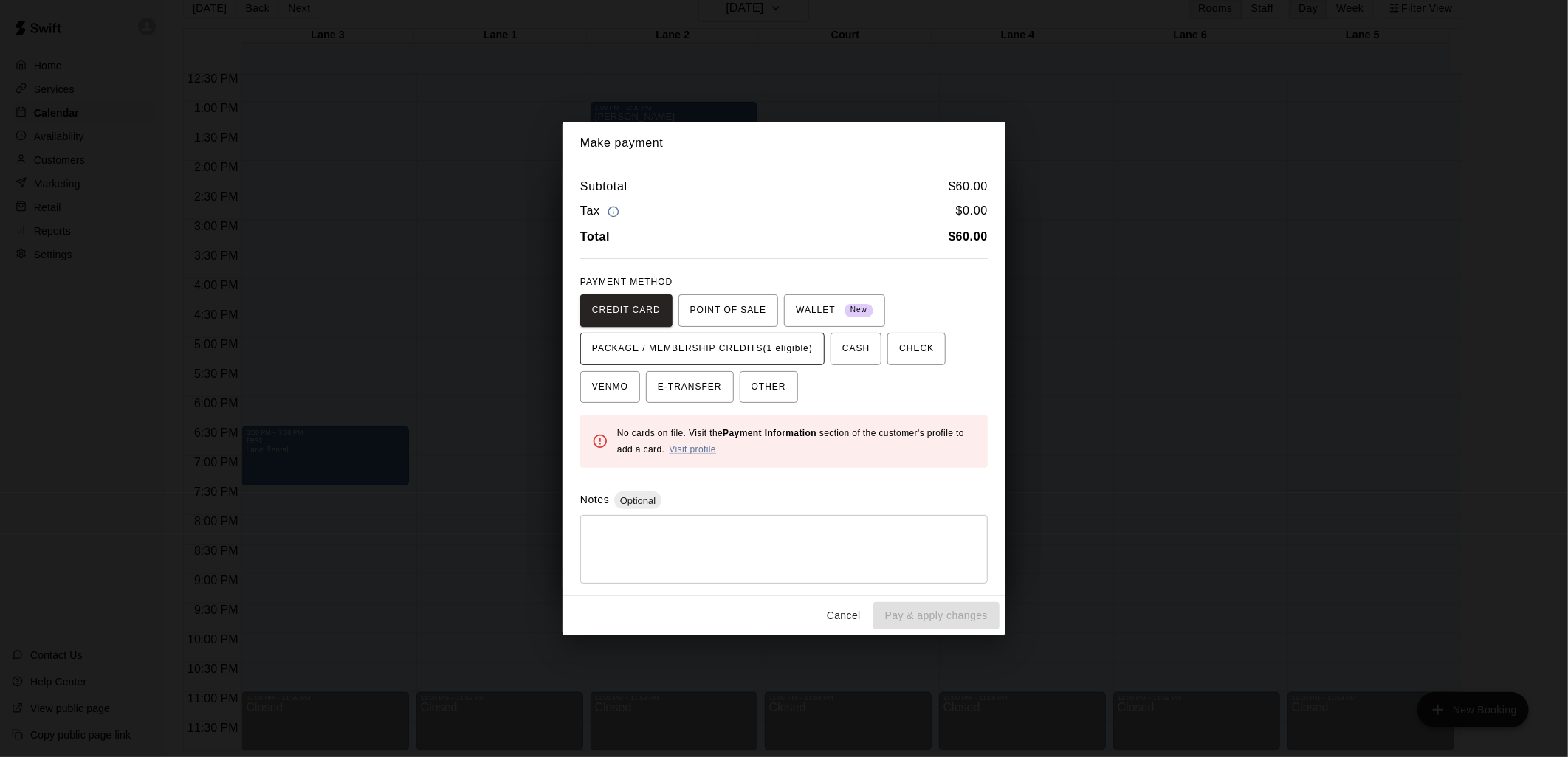
click at [784, 351] on span "PACKAGE / MEMBERSHIP CREDITS (1 eligible)" at bounding box center [702, 349] width 221 height 24
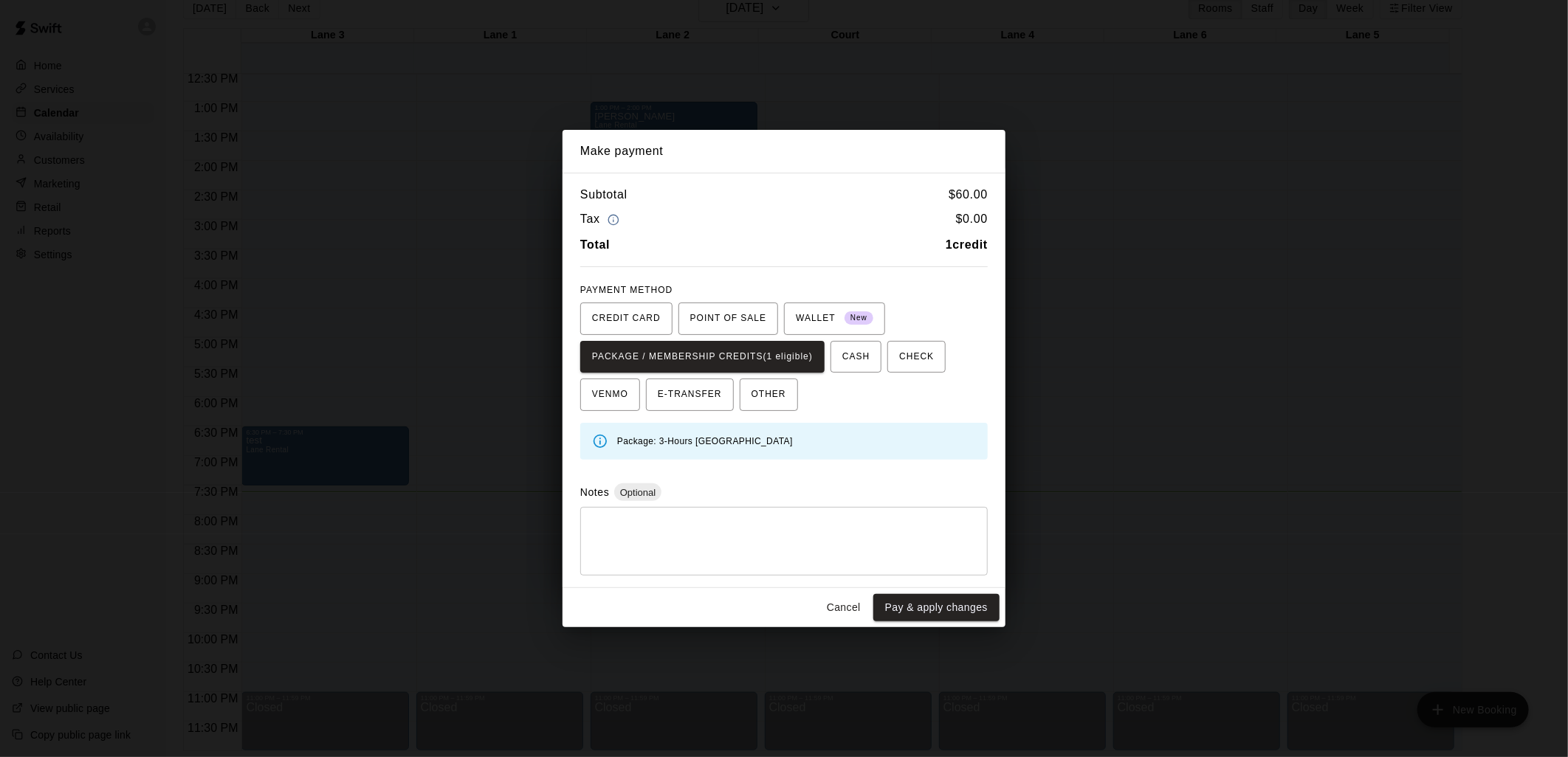
drag, startPoint x: 946, startPoint y: 243, endPoint x: 985, endPoint y: 245, distance: 39.1
click at [985, 245] on b "1 credit" at bounding box center [967, 244] width 42 height 12
click at [829, 607] on button "Cancel" at bounding box center [844, 607] width 47 height 27
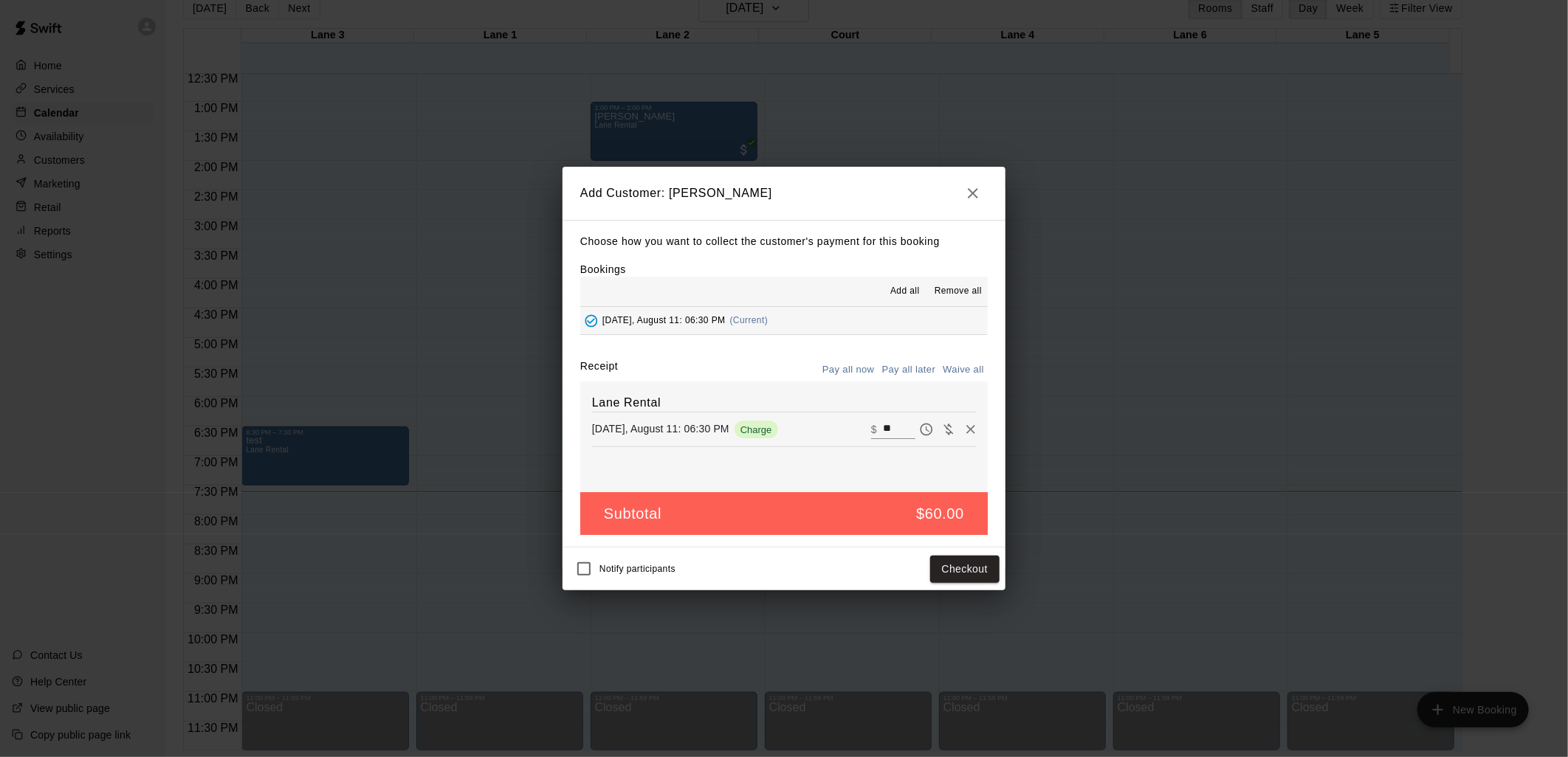
click at [971, 194] on icon "button" at bounding box center [973, 193] width 17 height 17
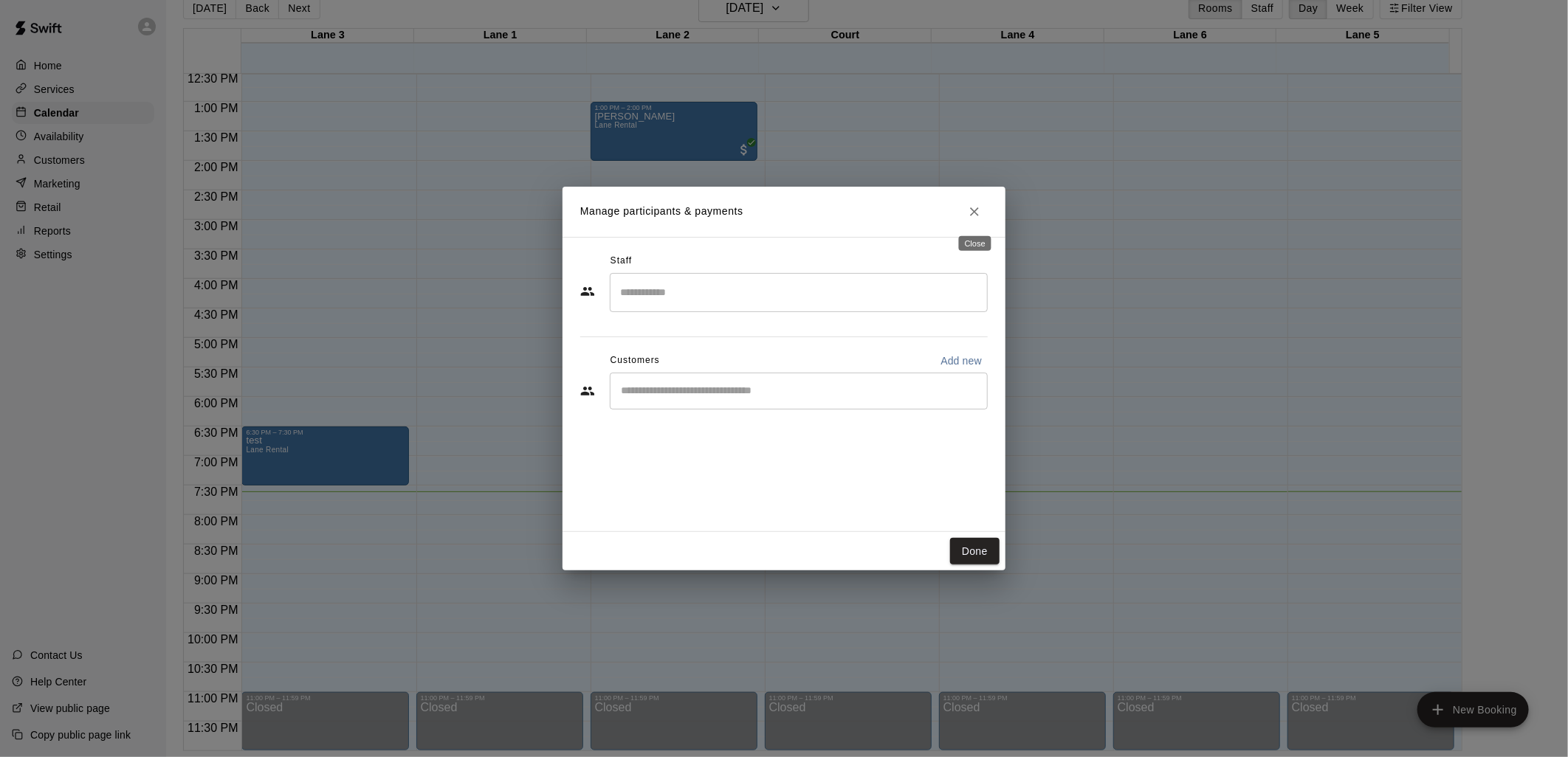
click at [972, 208] on icon "Close" at bounding box center [974, 211] width 15 height 15
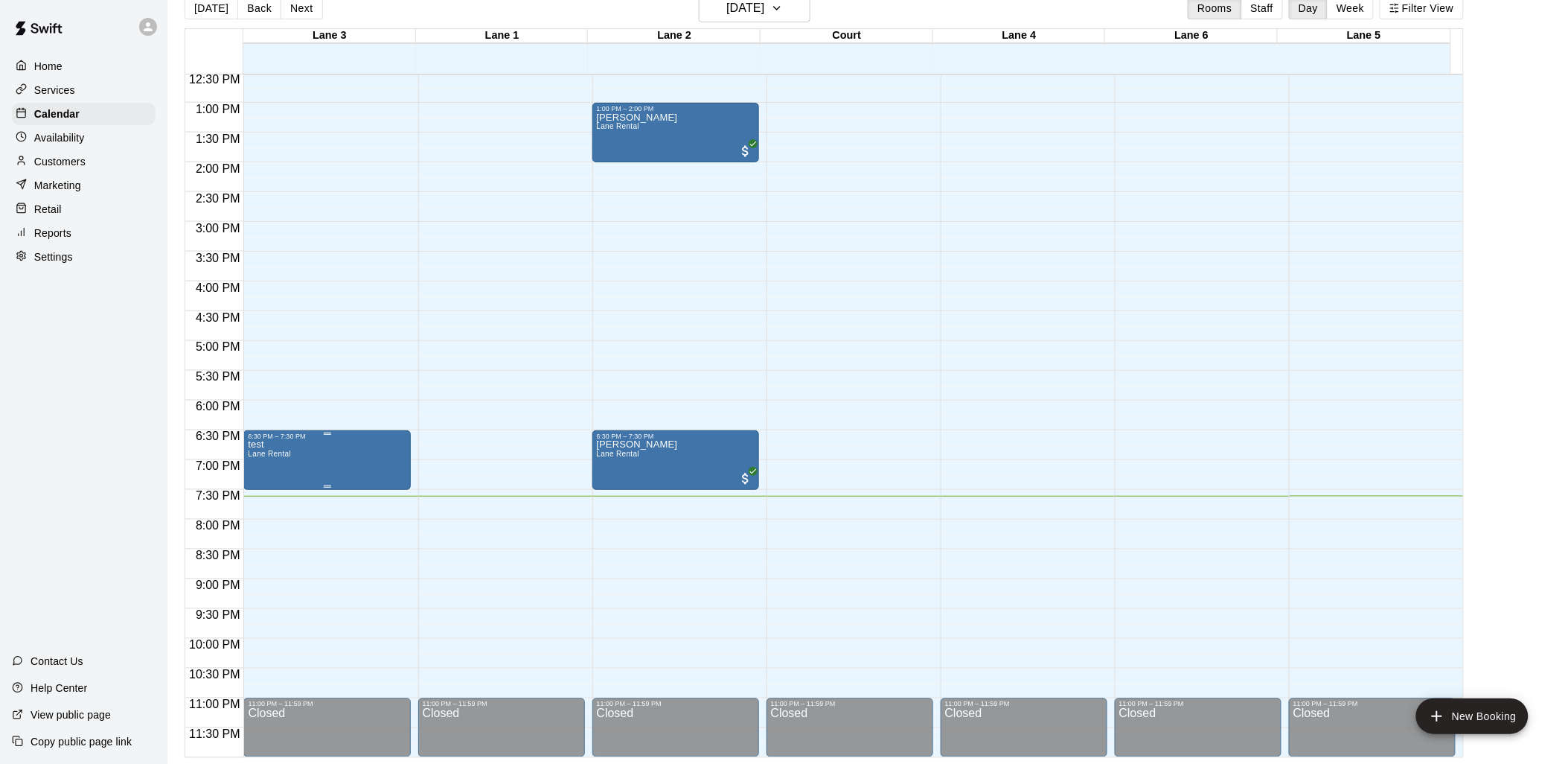
drag, startPoint x: 314, startPoint y: 442, endPoint x: 286, endPoint y: 455, distance: 30.9
click at [286, 455] on span "Lane Rental" at bounding box center [269, 453] width 43 height 8
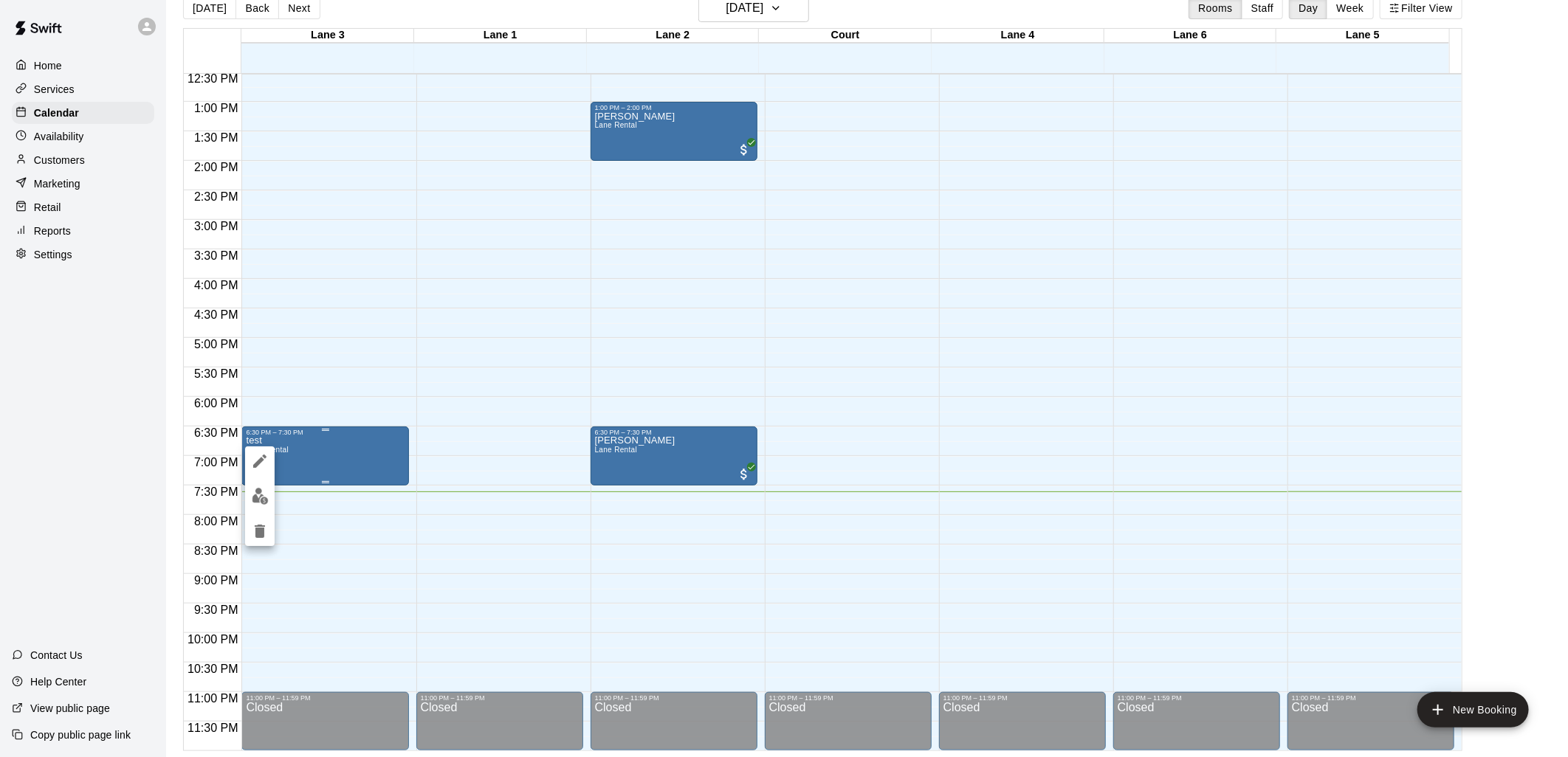
click at [296, 453] on div at bounding box center [784, 378] width 1568 height 757
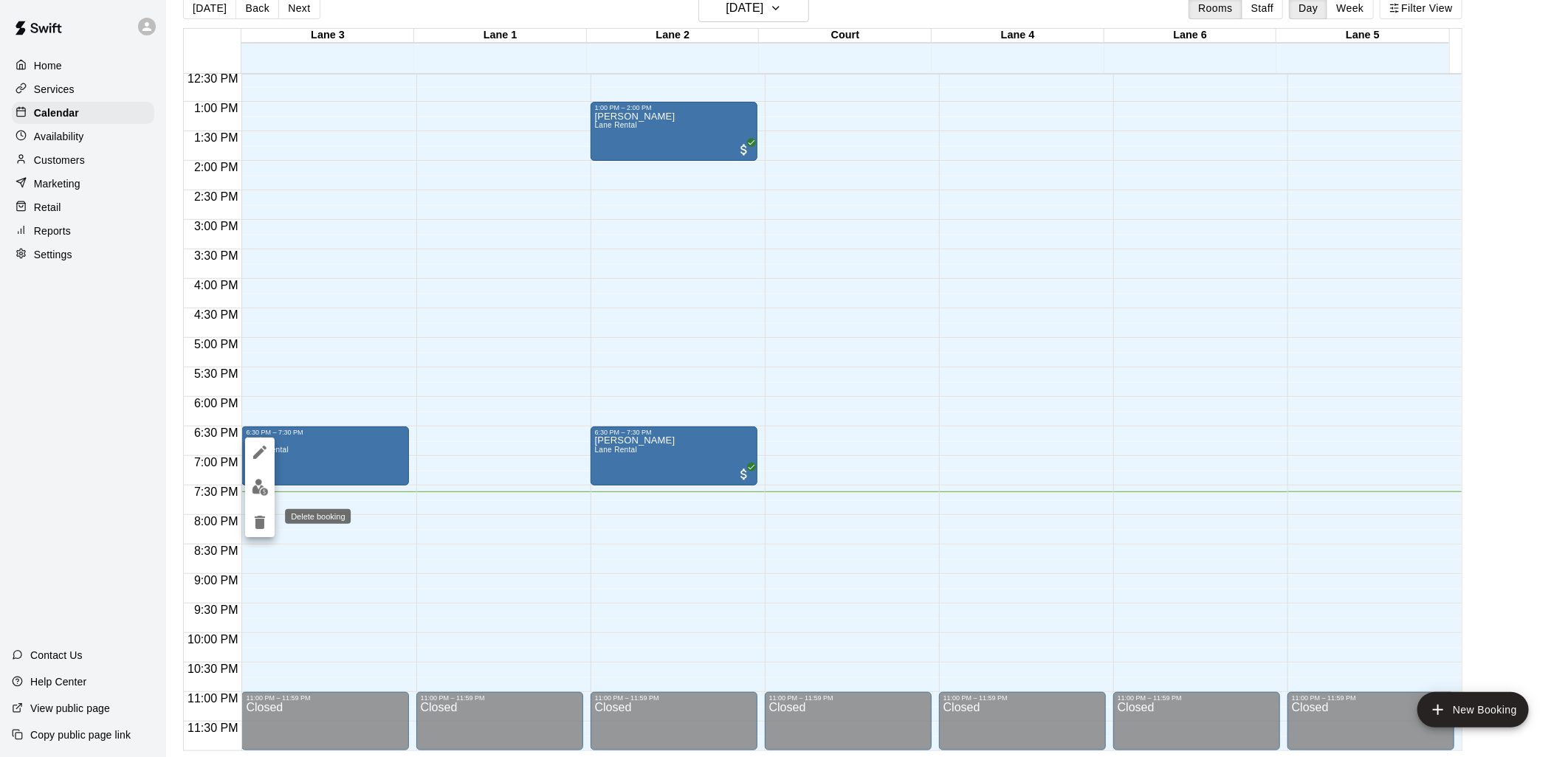
click at [260, 522] on icon "delete" at bounding box center [260, 522] width 10 height 13
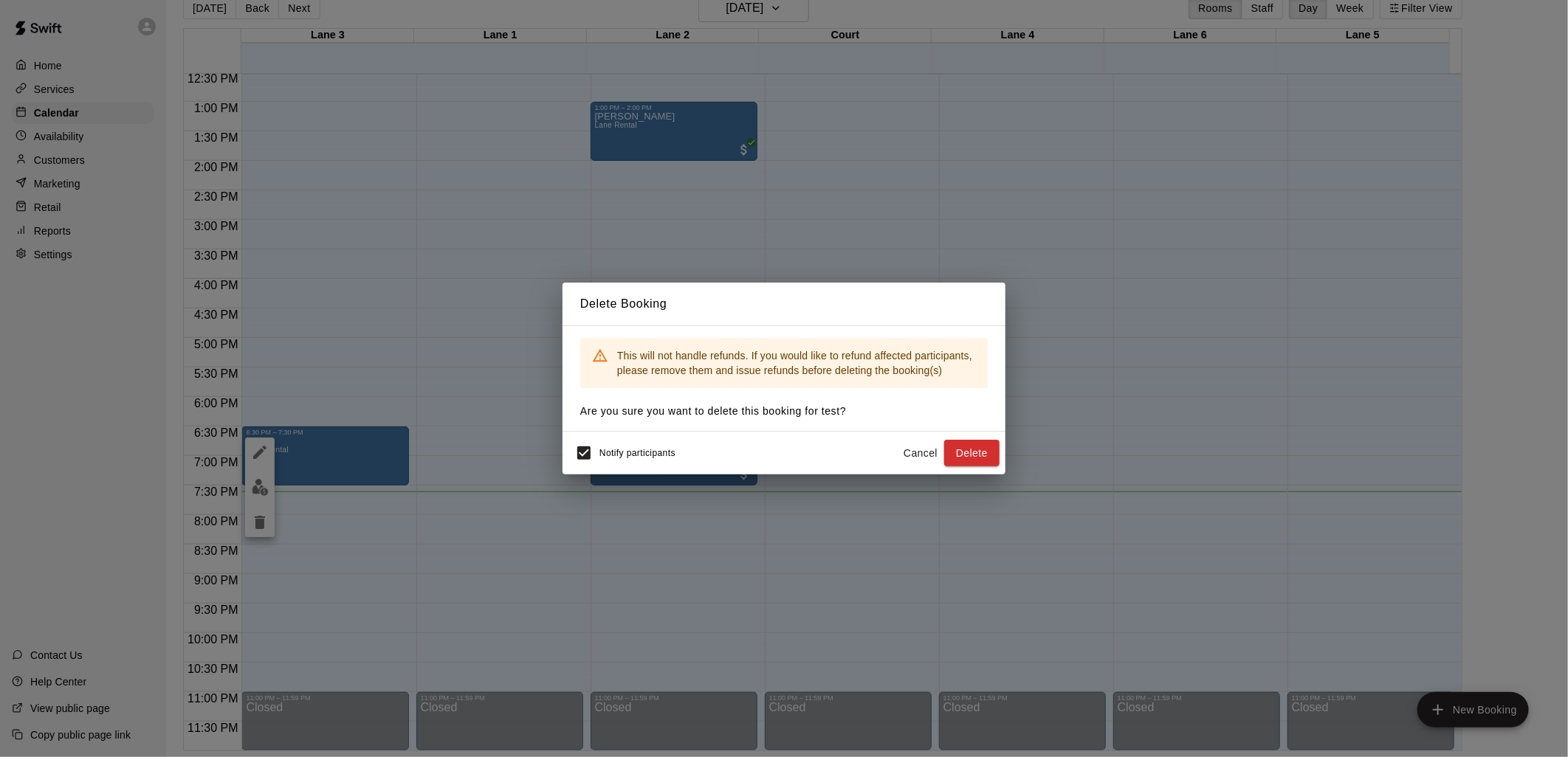
click at [645, 451] on span "Notify participants" at bounding box center [637, 453] width 76 height 10
click at [963, 448] on button "Delete" at bounding box center [971, 453] width 55 height 27
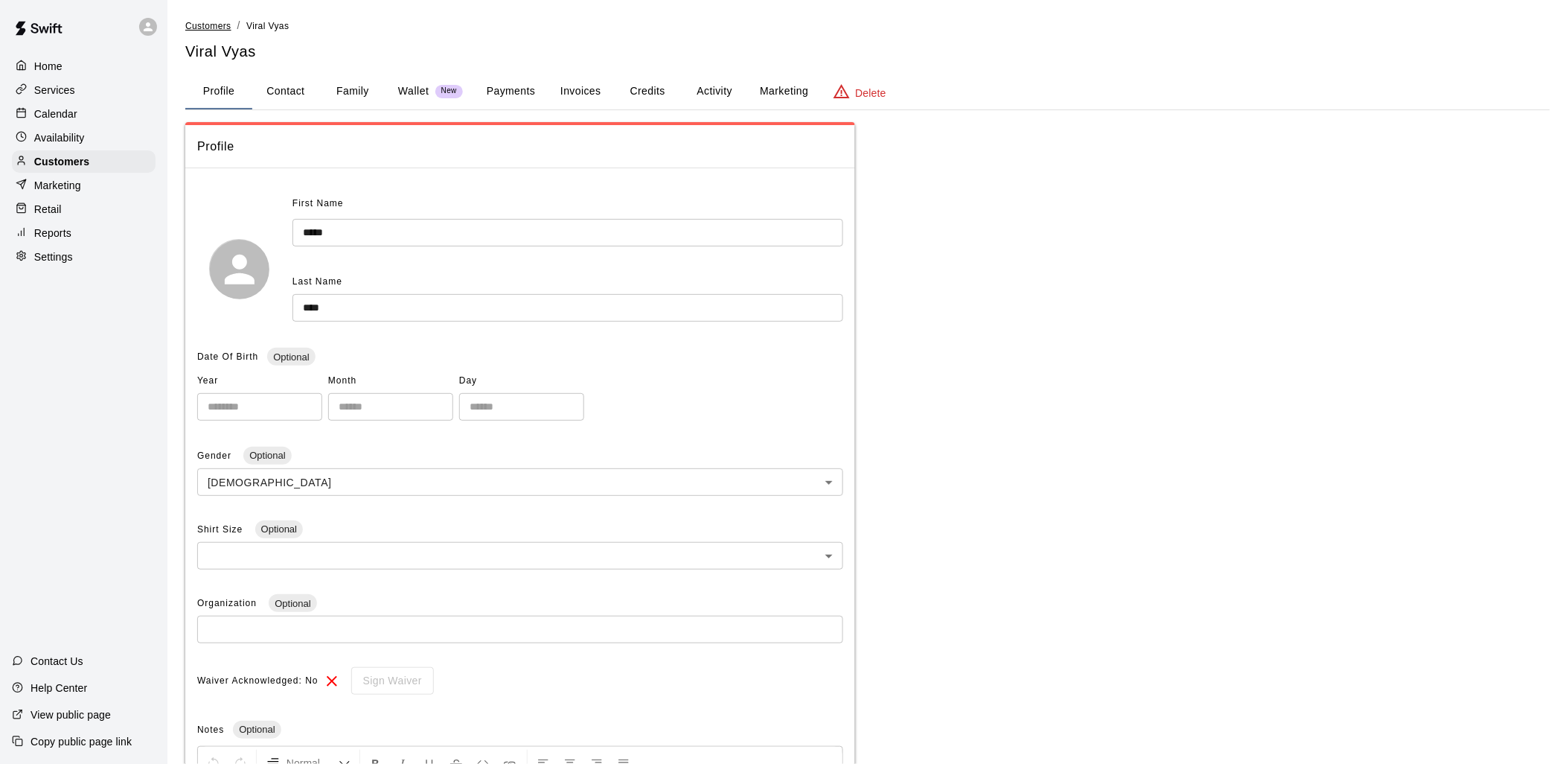
click at [210, 24] on span "Customers" at bounding box center [209, 26] width 46 height 11
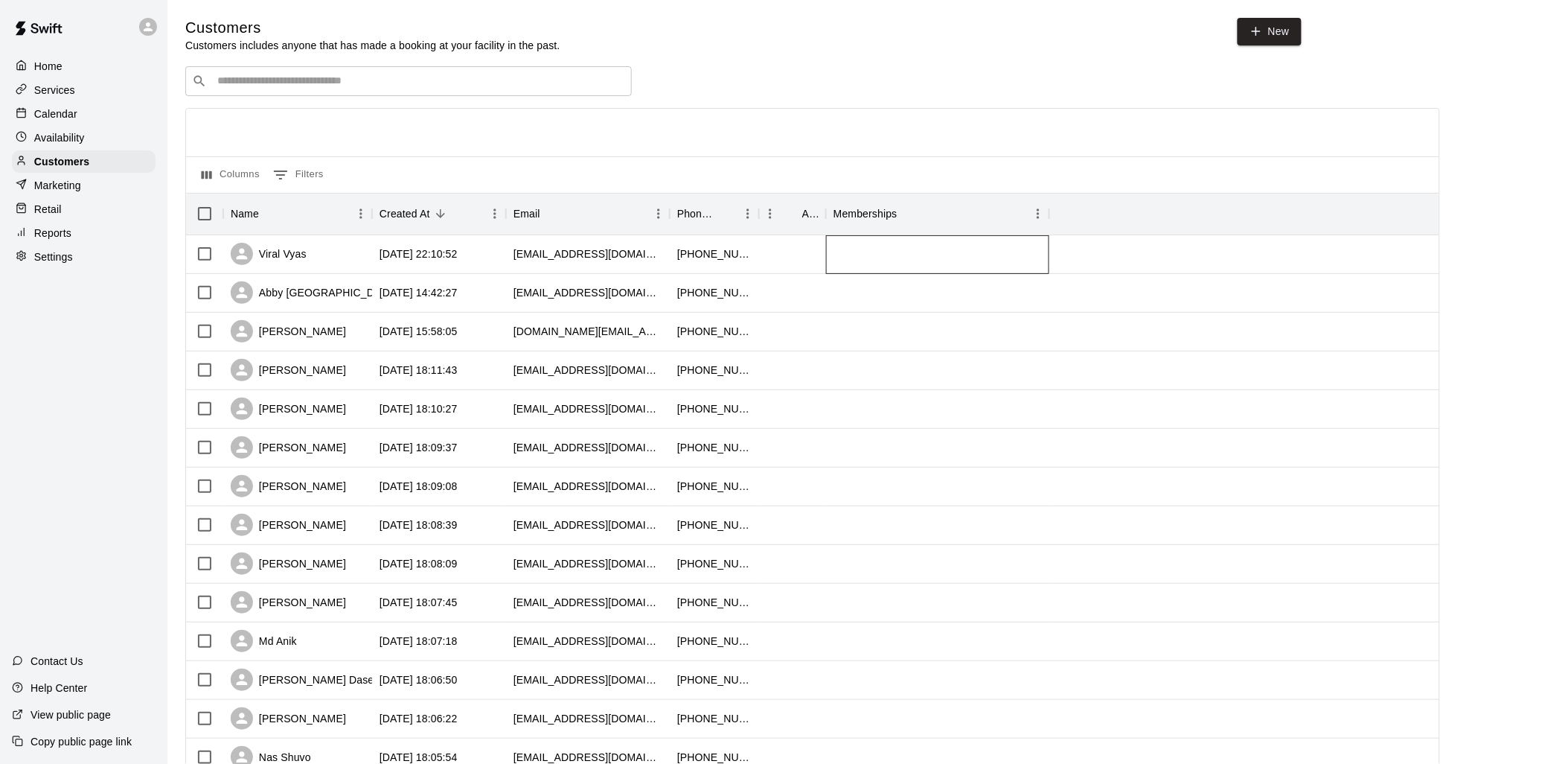
click at [842, 249] on div at bounding box center [938, 254] width 223 height 39
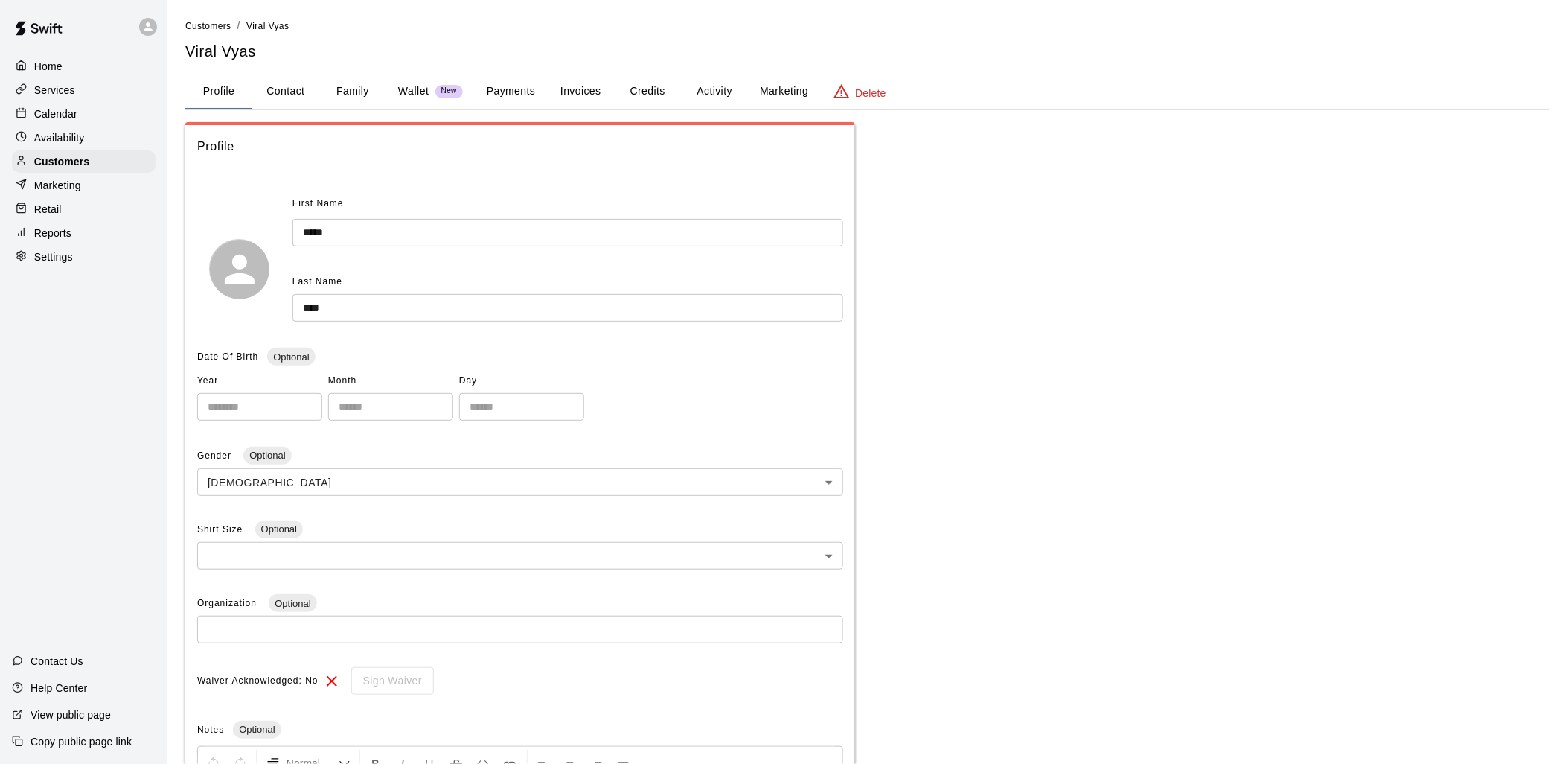
click at [517, 83] on button "Payments" at bounding box center [511, 92] width 72 height 36
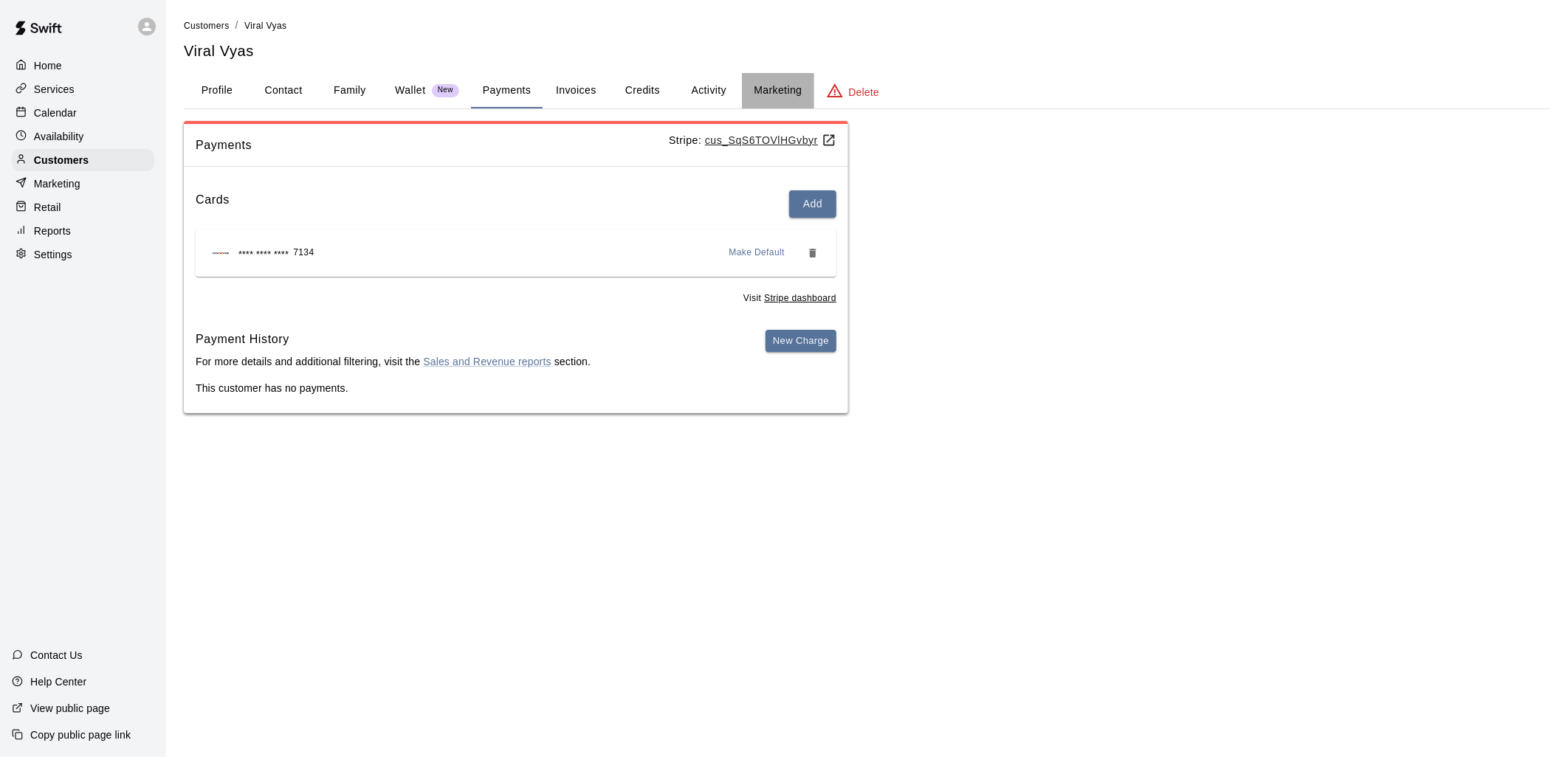
click at [770, 91] on button "Marketing" at bounding box center [777, 91] width 72 height 36
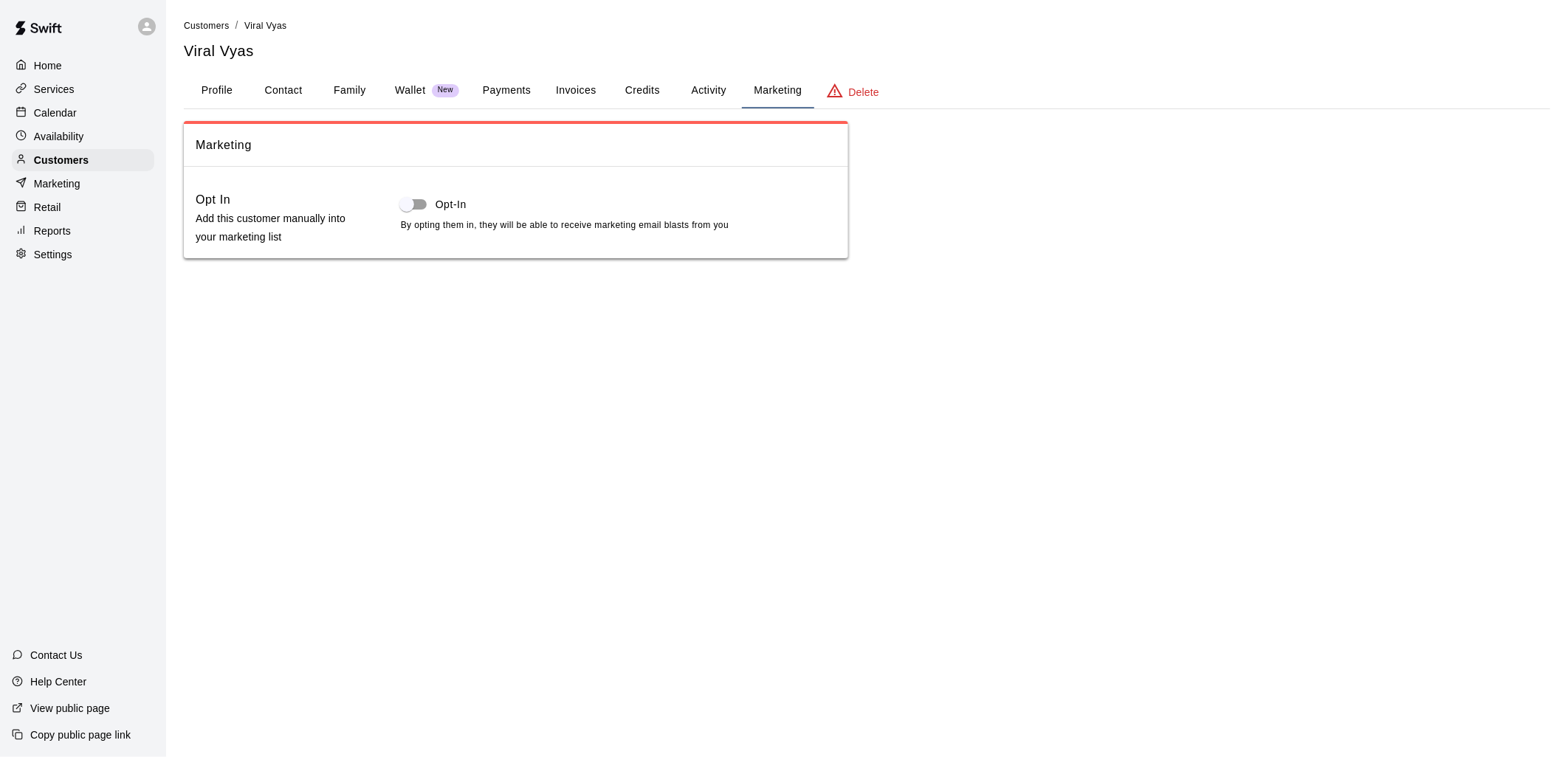
click at [704, 90] on button "Activity" at bounding box center [709, 91] width 66 height 36
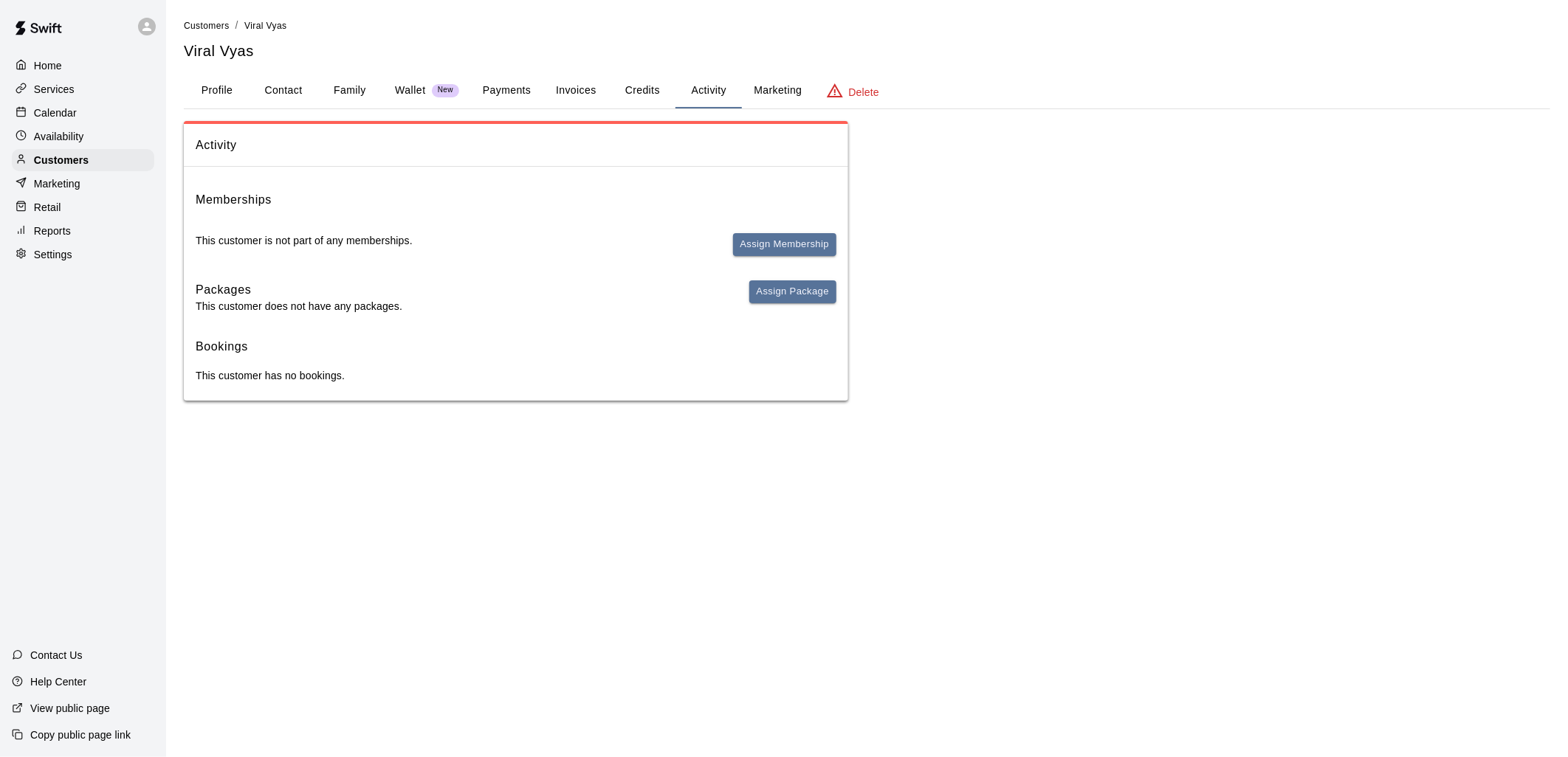
click at [630, 91] on button "Credits" at bounding box center [642, 91] width 66 height 36
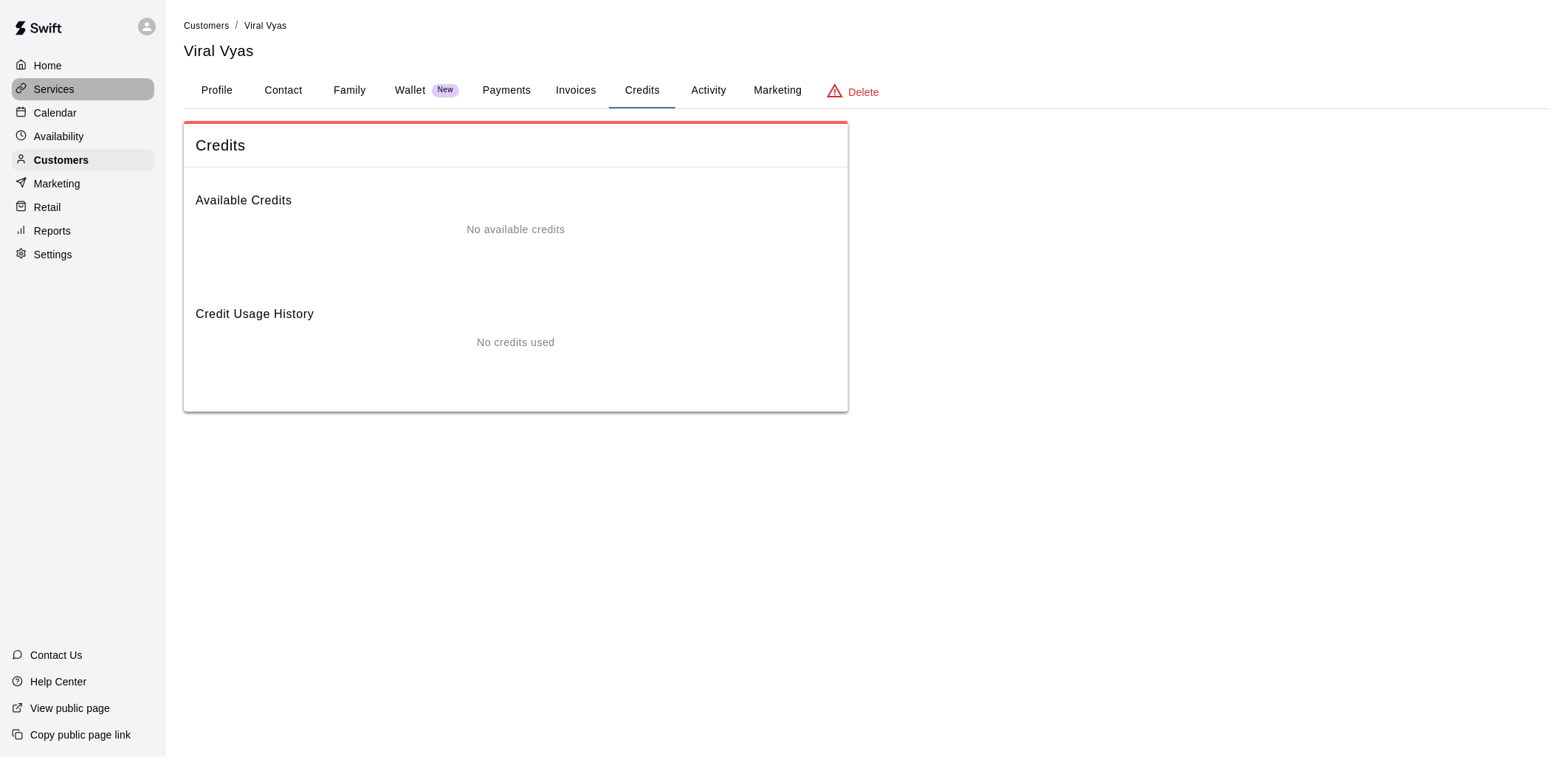
click at [65, 85] on p "Services" at bounding box center [54, 89] width 41 height 15
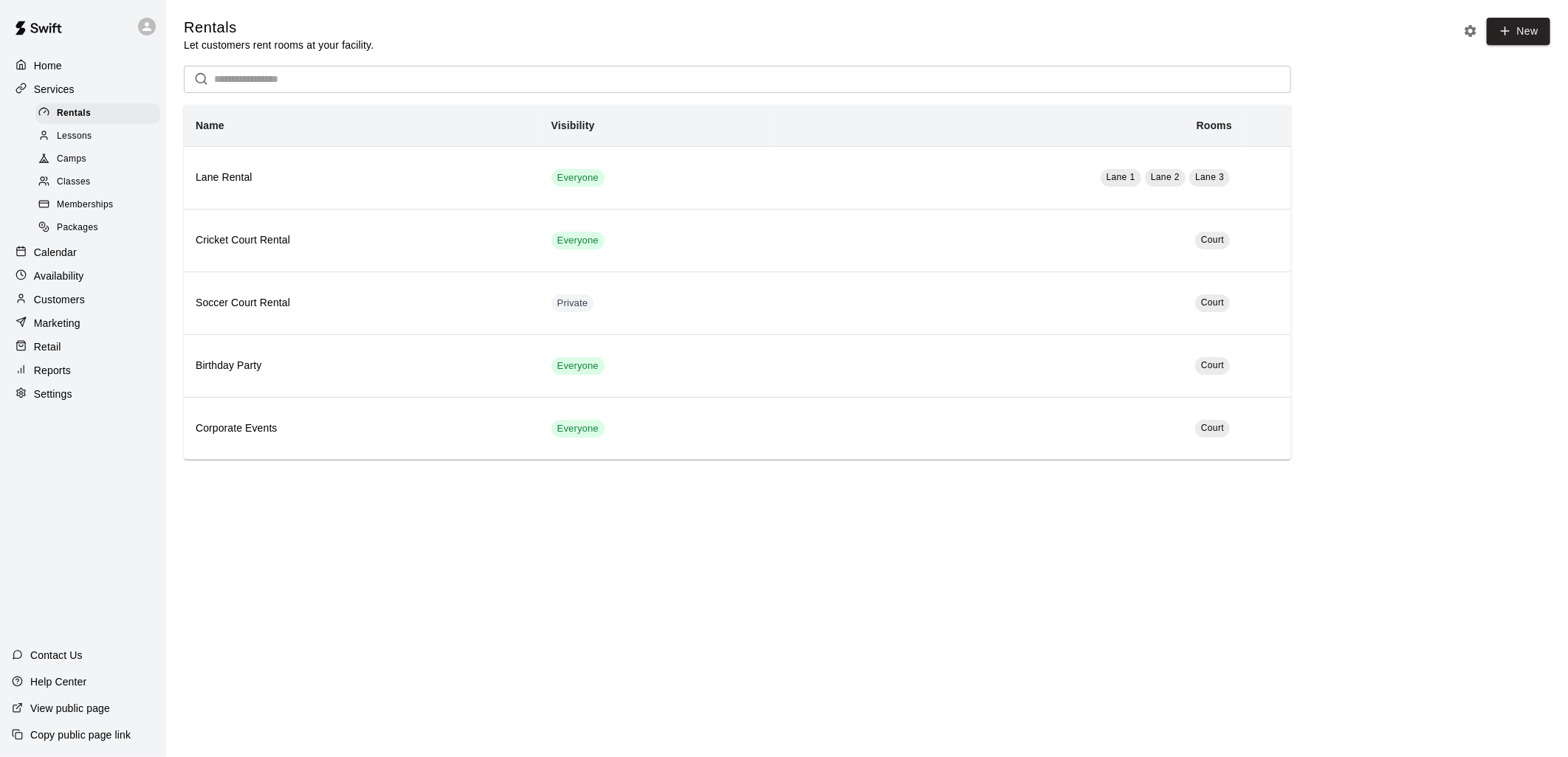
click at [89, 213] on span "Memberships" at bounding box center [85, 205] width 56 height 15
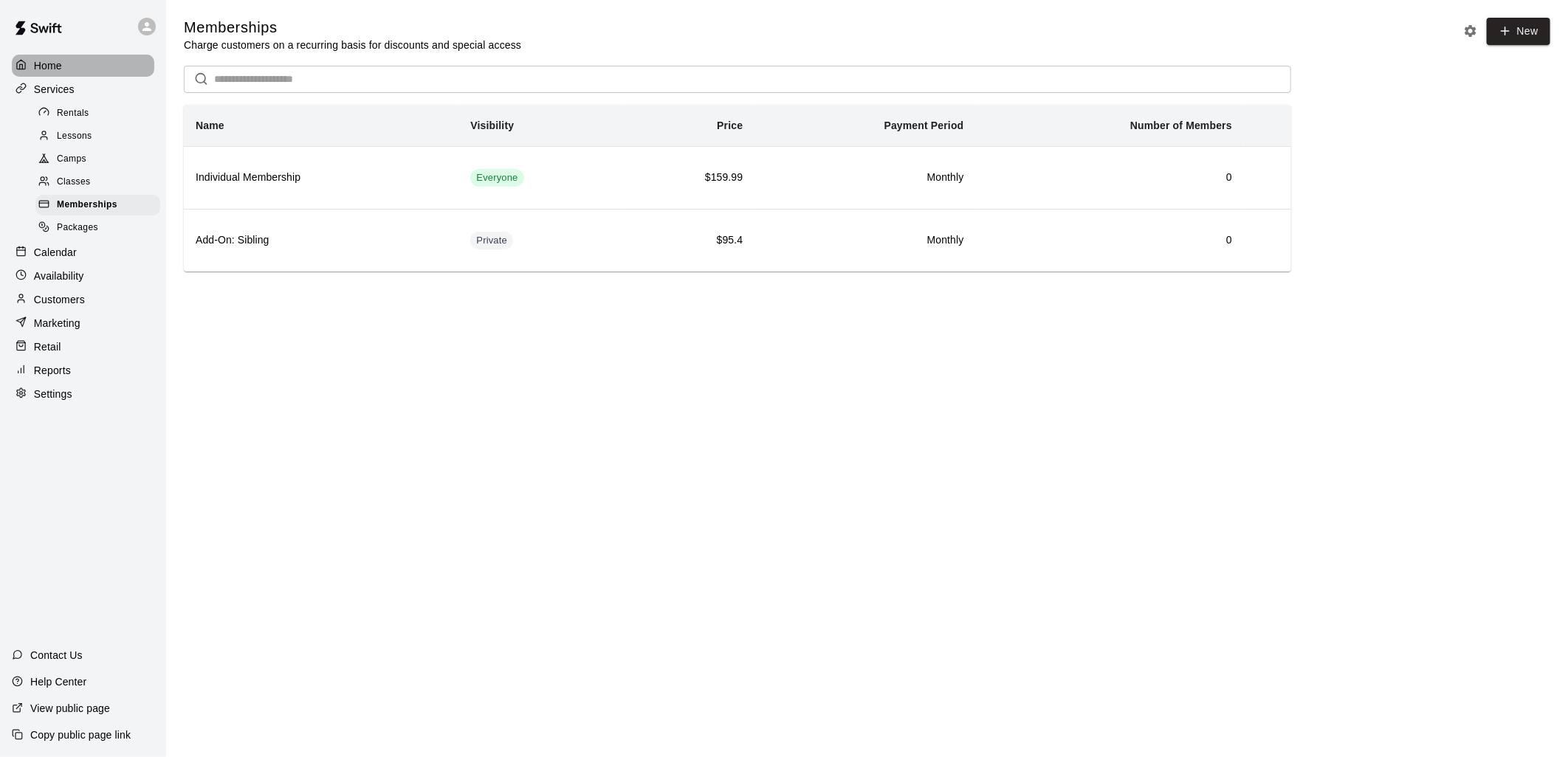
click at [61, 75] on div "Home" at bounding box center [83, 65] width 142 height 22
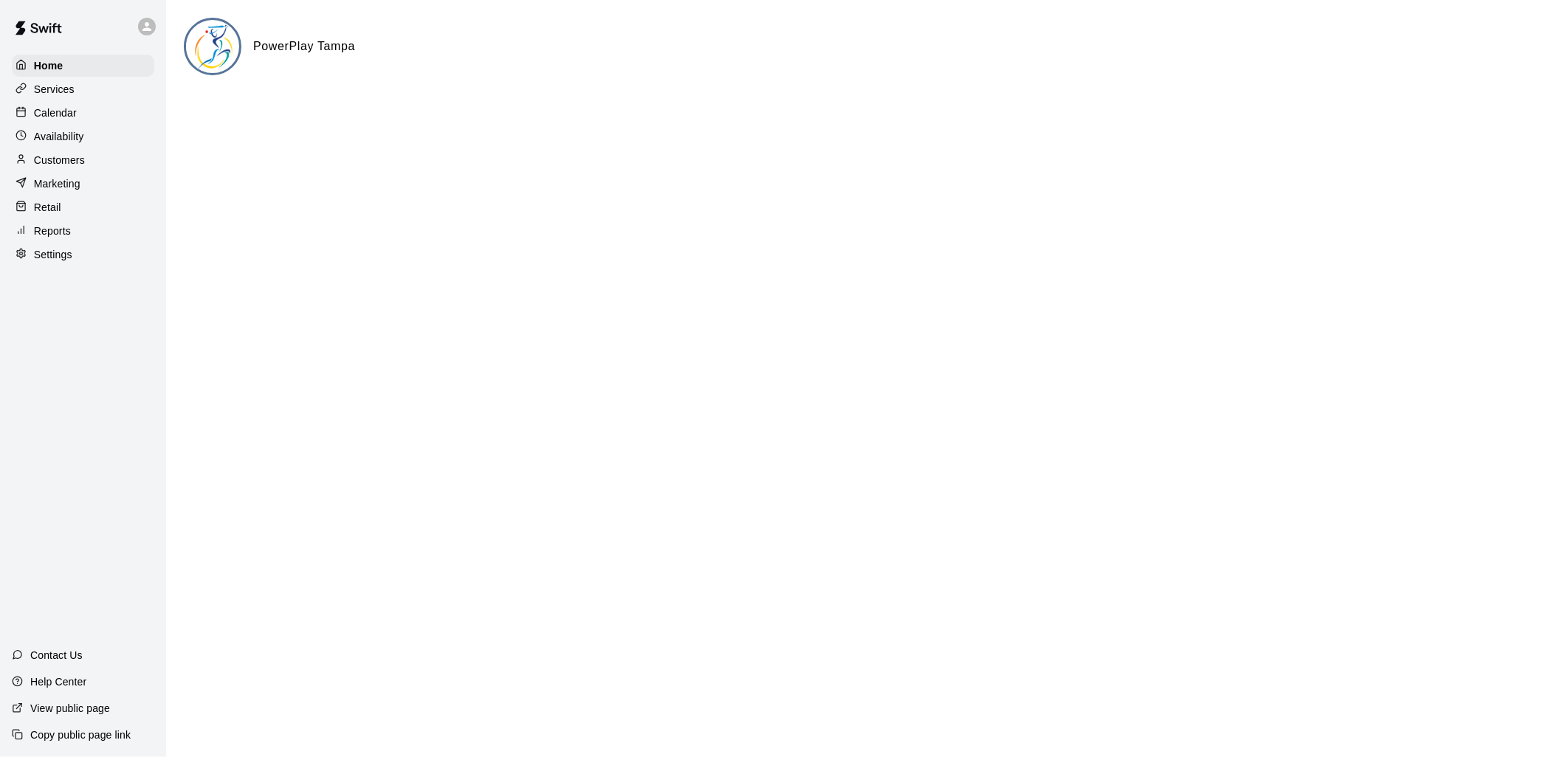
click at [70, 92] on p "Services" at bounding box center [54, 89] width 41 height 15
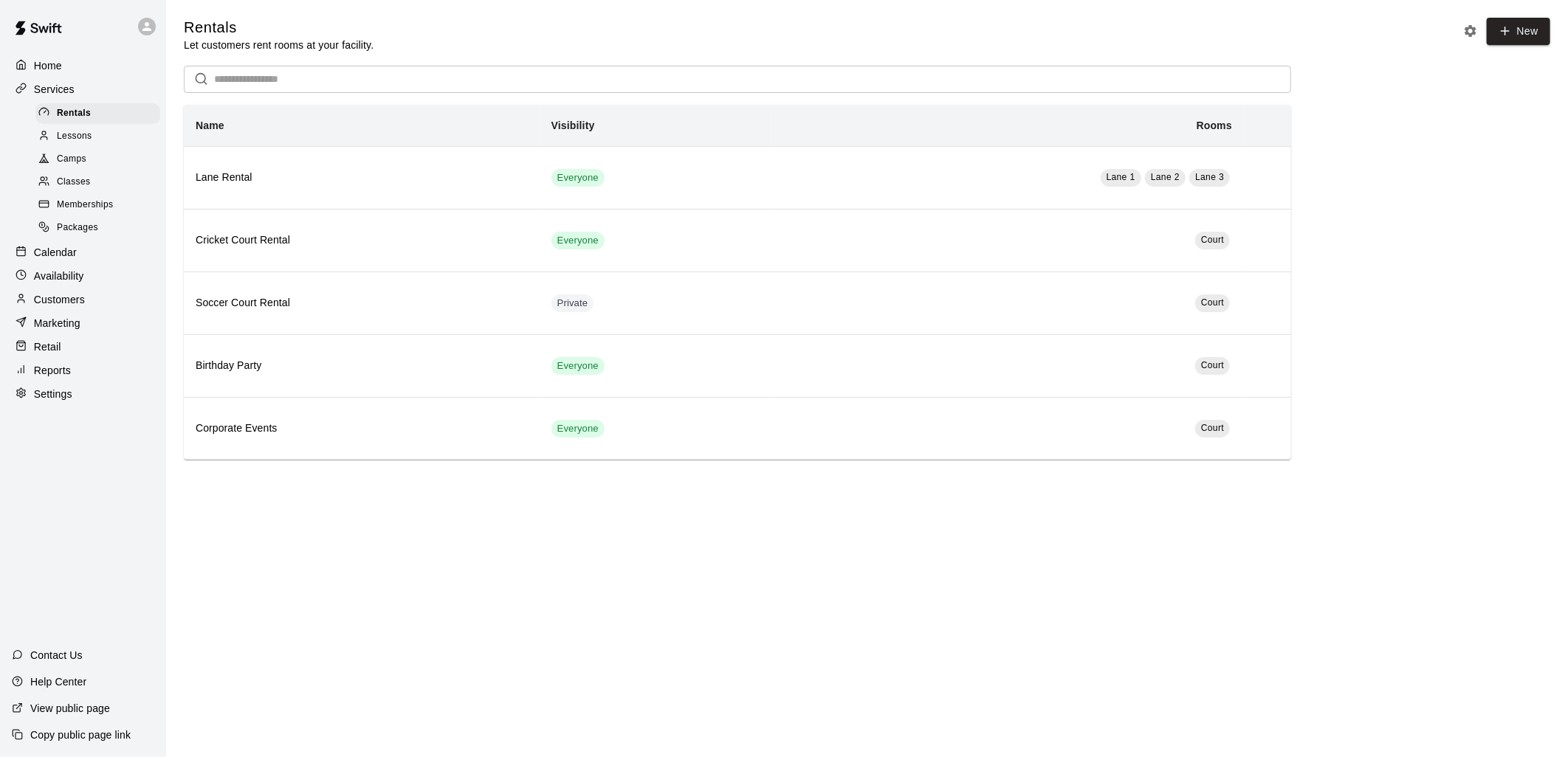
click at [61, 307] on p "Customers" at bounding box center [59, 299] width 51 height 15
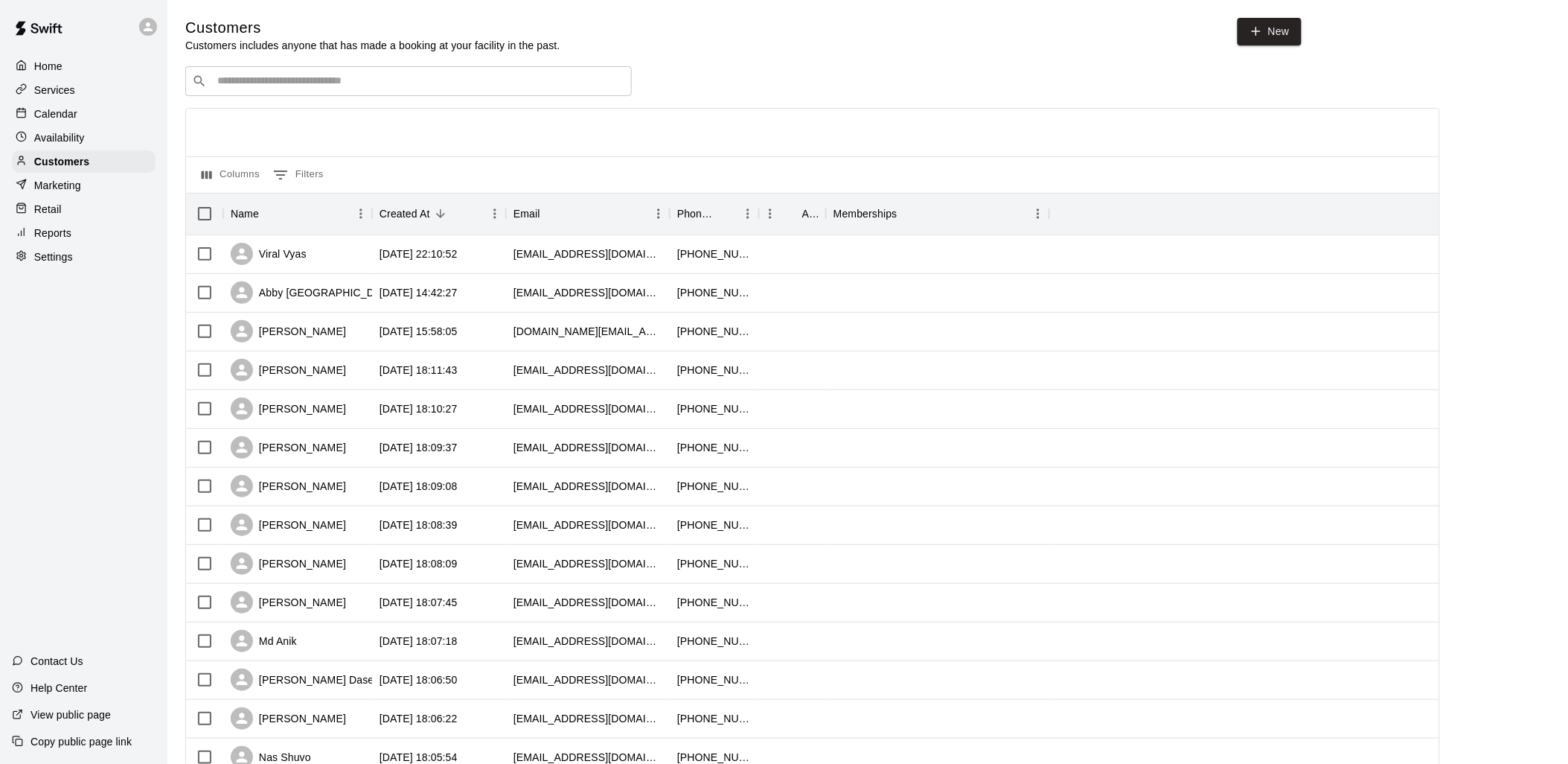
click at [404, 92] on div "​ ​" at bounding box center [409, 81] width 447 height 30
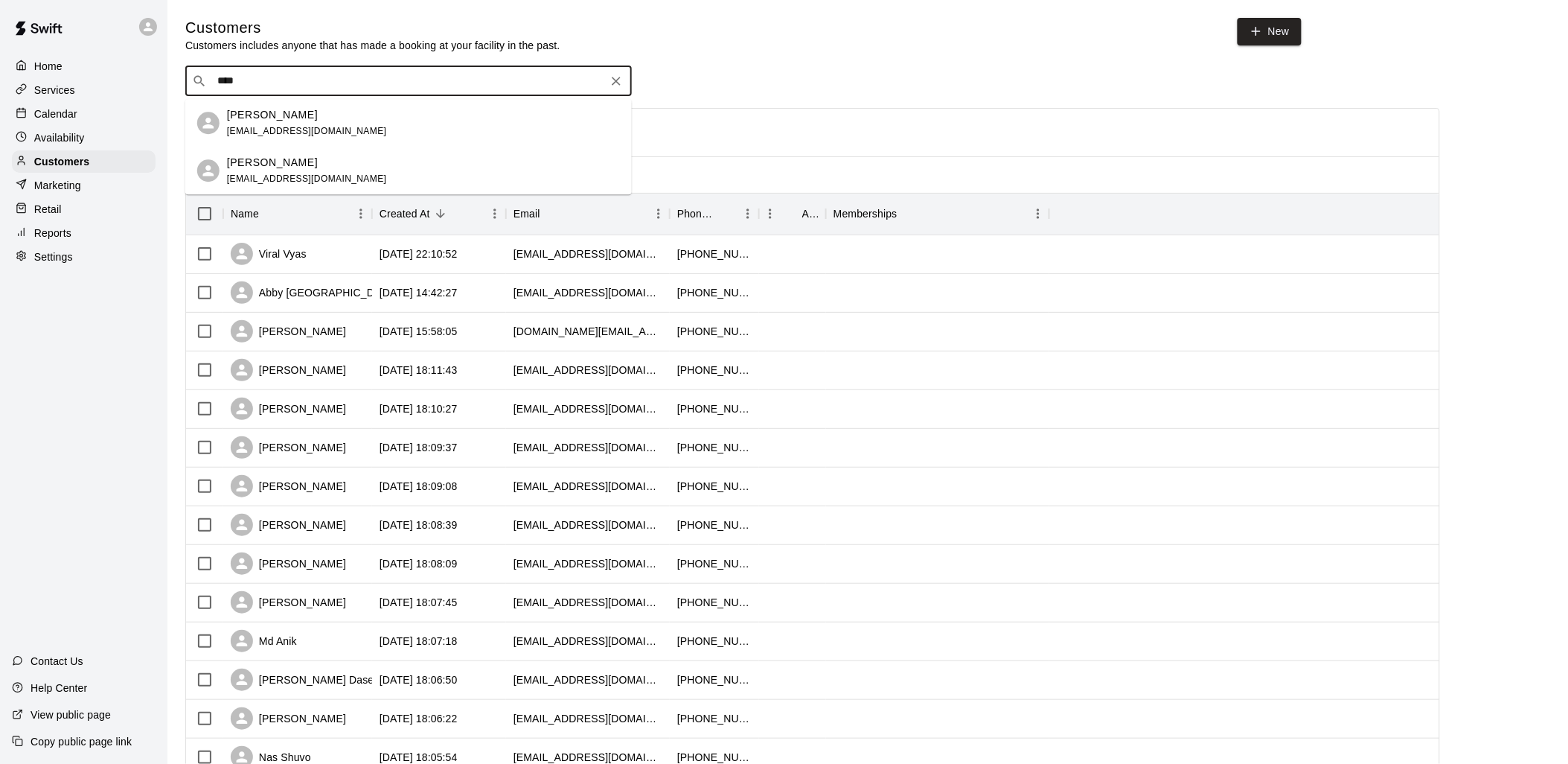
type input "*****"
click at [399, 132] on div "[PERSON_NAME] [EMAIL_ADDRESS][DOMAIN_NAME]" at bounding box center [423, 123] width 393 height 32
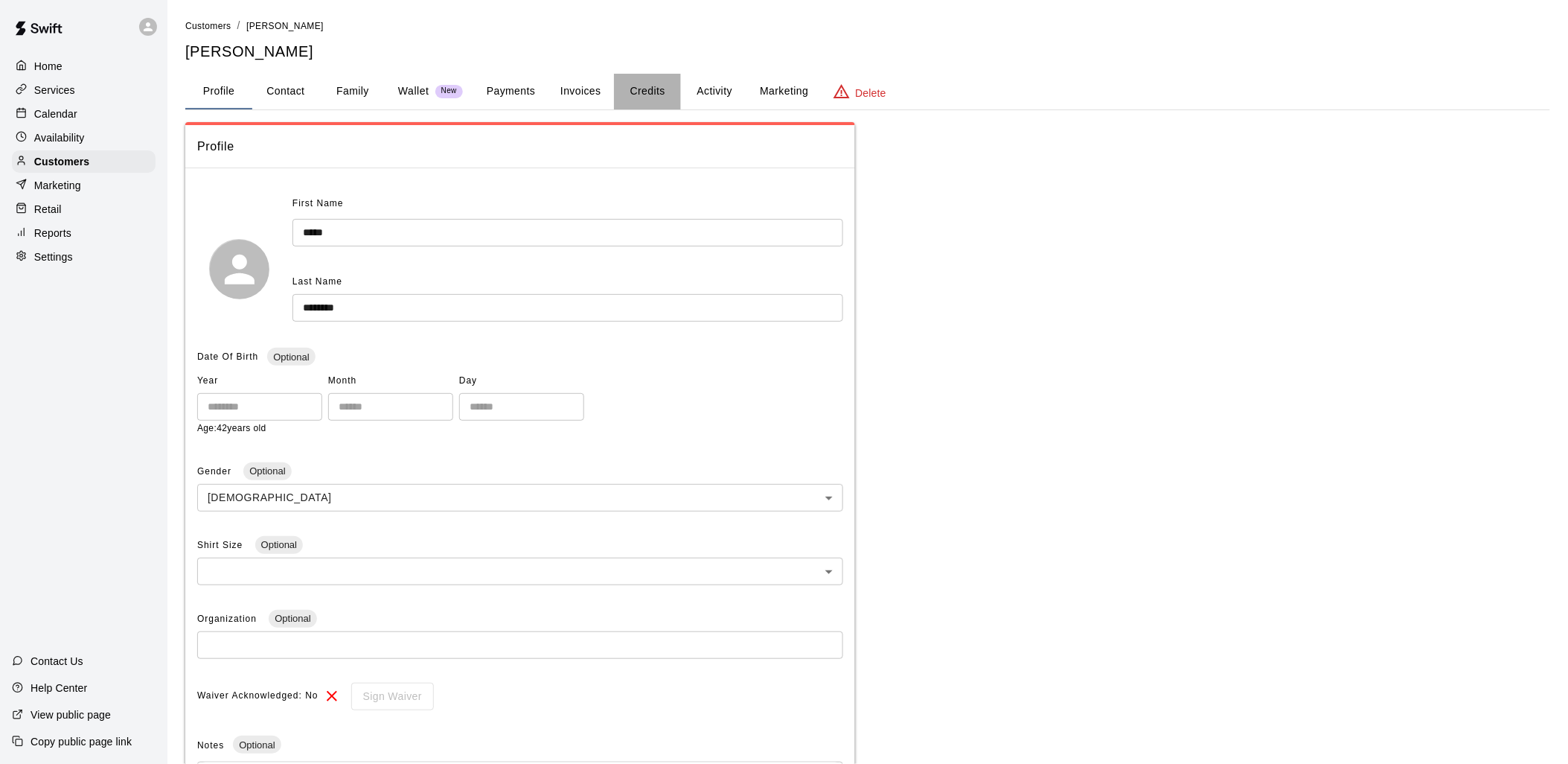
click at [641, 90] on button "Credits" at bounding box center [648, 92] width 67 height 36
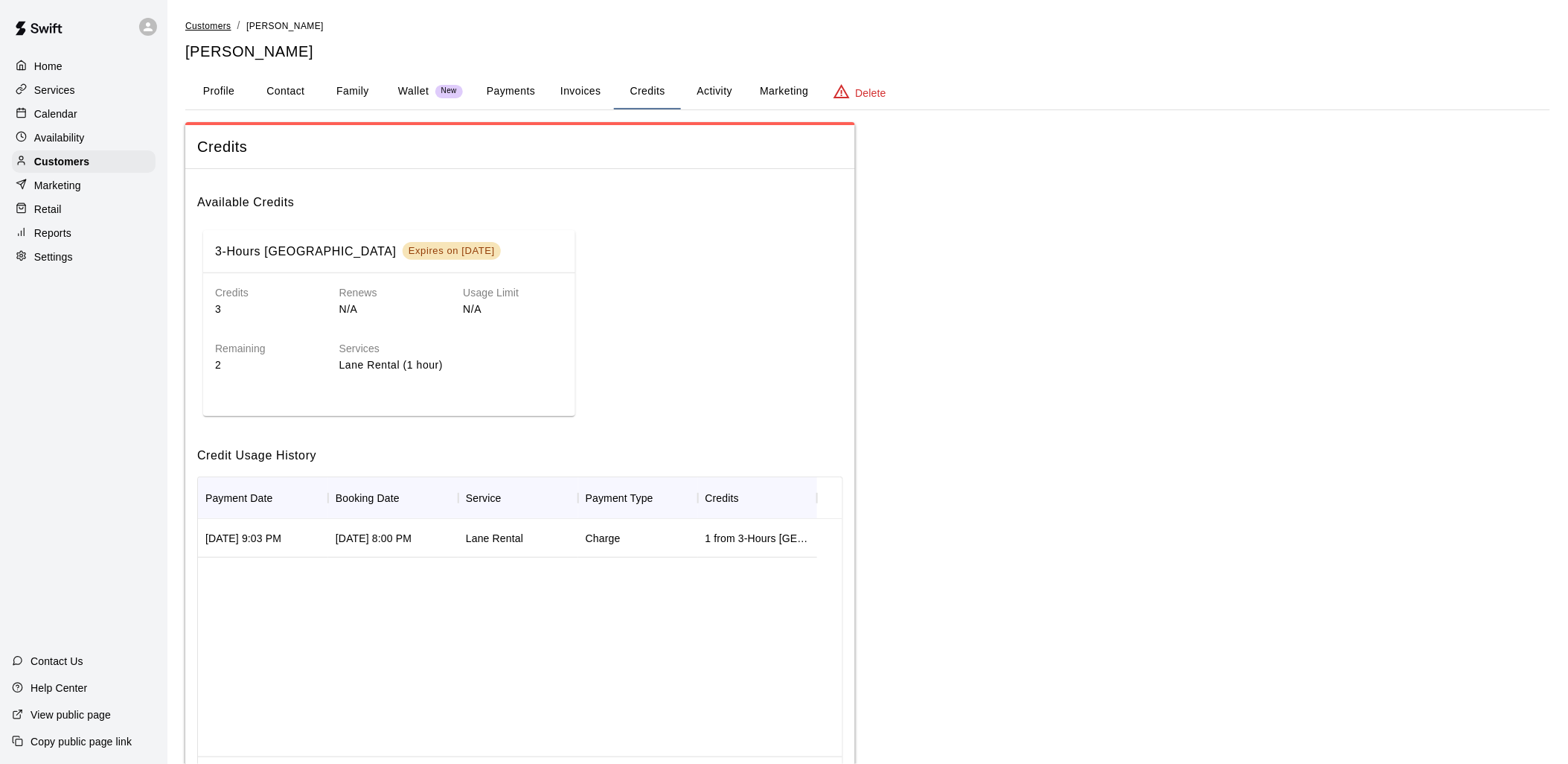
click at [202, 28] on span "Customers" at bounding box center [209, 26] width 46 height 11
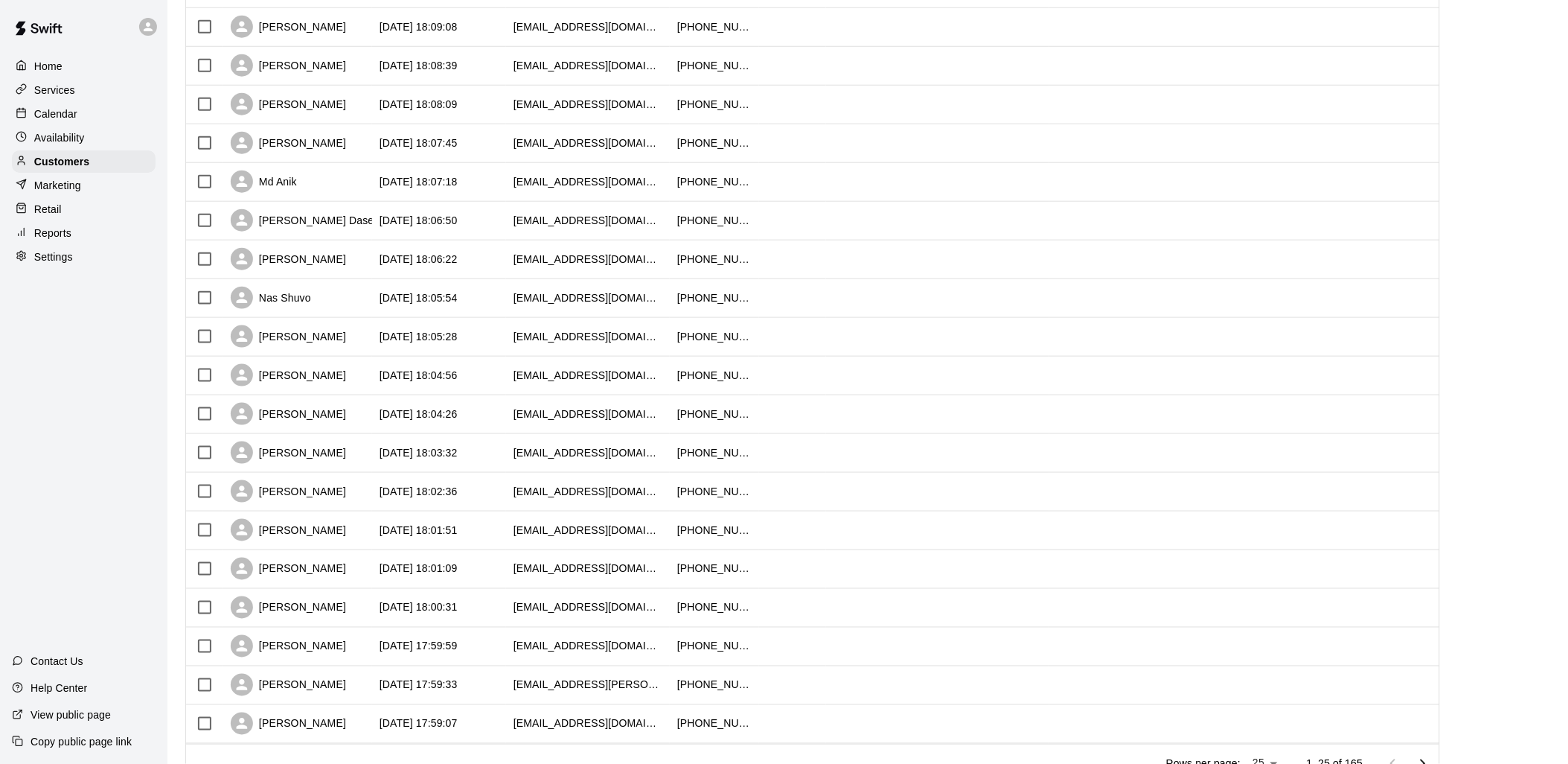
scroll to position [524, 0]
